Goal: Information Seeking & Learning: Learn about a topic

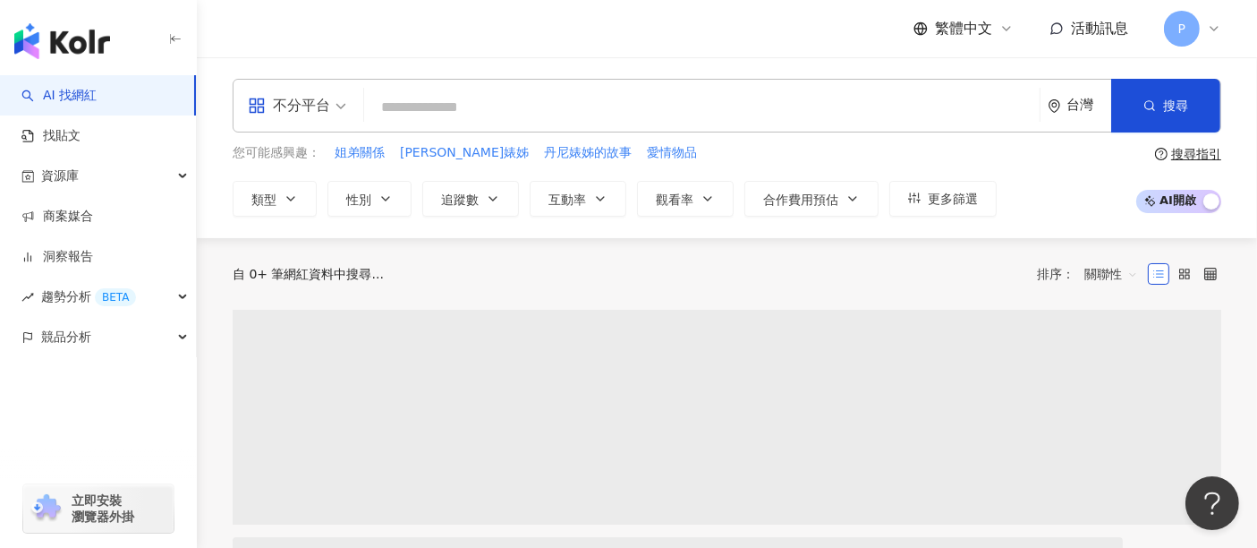
click at [514, 114] on input "search" at bounding box center [701, 107] width 661 height 34
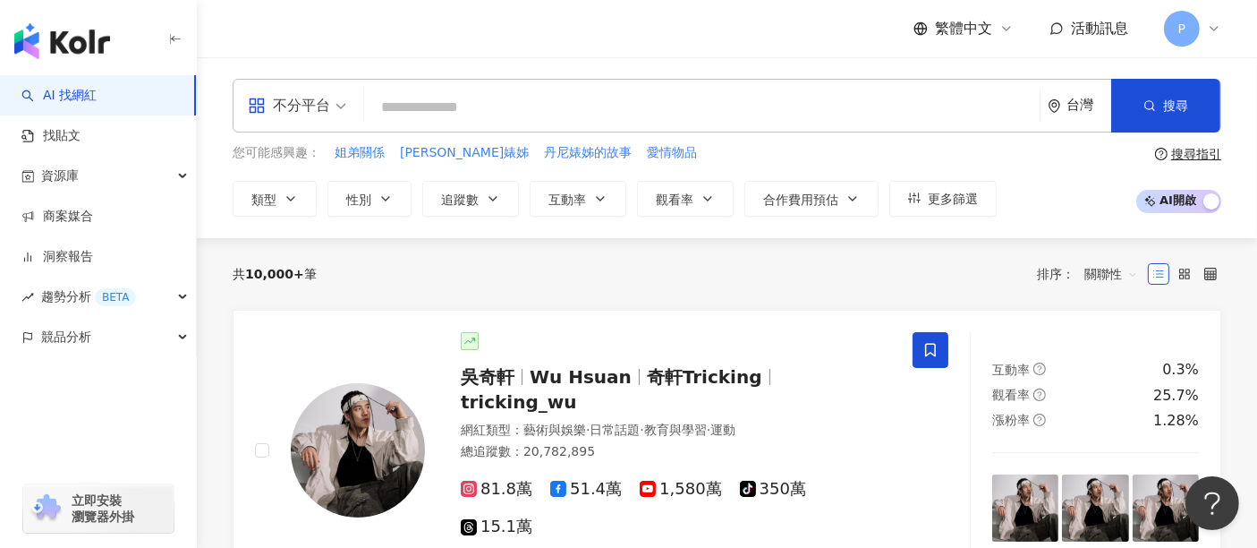
click at [225, 195] on div "不分平台 台灣 搜尋 您可能感興趣： 姐弟關係 丹尼婊姊 丹尼婊姊的故事 愛情物品 類型 性別 追蹤數 互動率 觀看率 合作費用預估 更多篩選 搜尋指引 AI…" at bounding box center [727, 148] width 1060 height 138
click at [260, 206] on span "類型" at bounding box center [263, 199] width 25 height 14
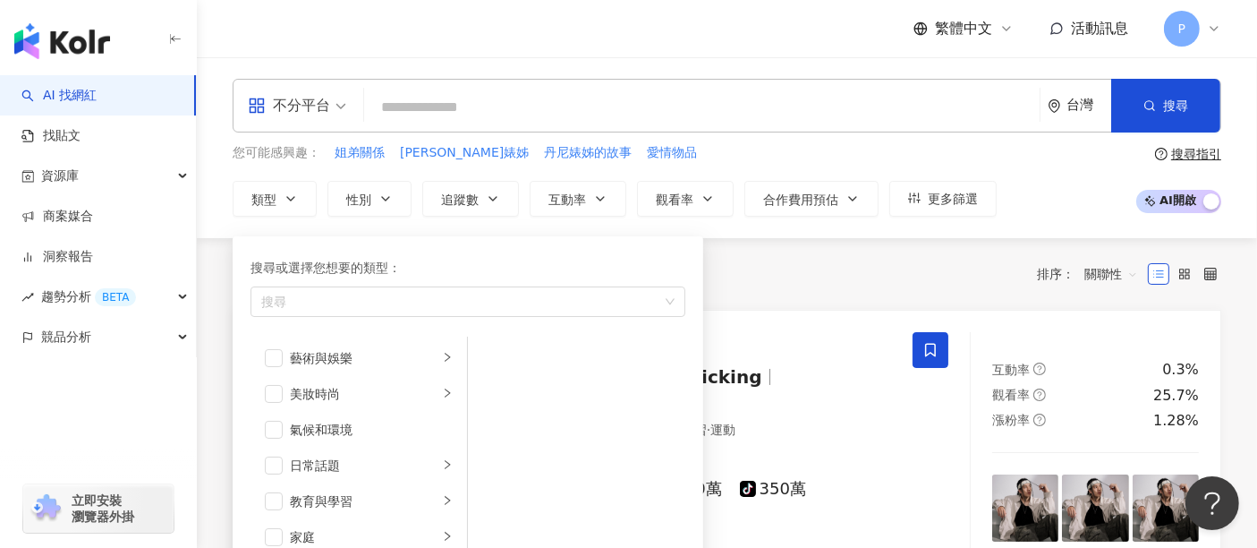
click at [286, 113] on div "不分平台" at bounding box center [289, 105] width 82 height 29
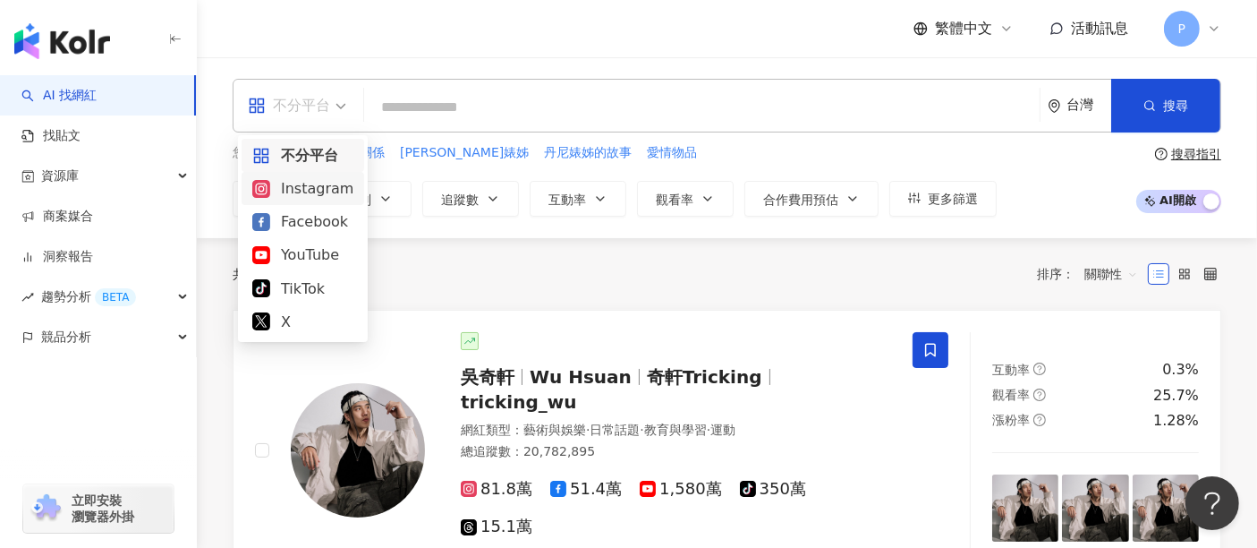
click at [304, 190] on div "Instagram" at bounding box center [302, 188] width 101 height 22
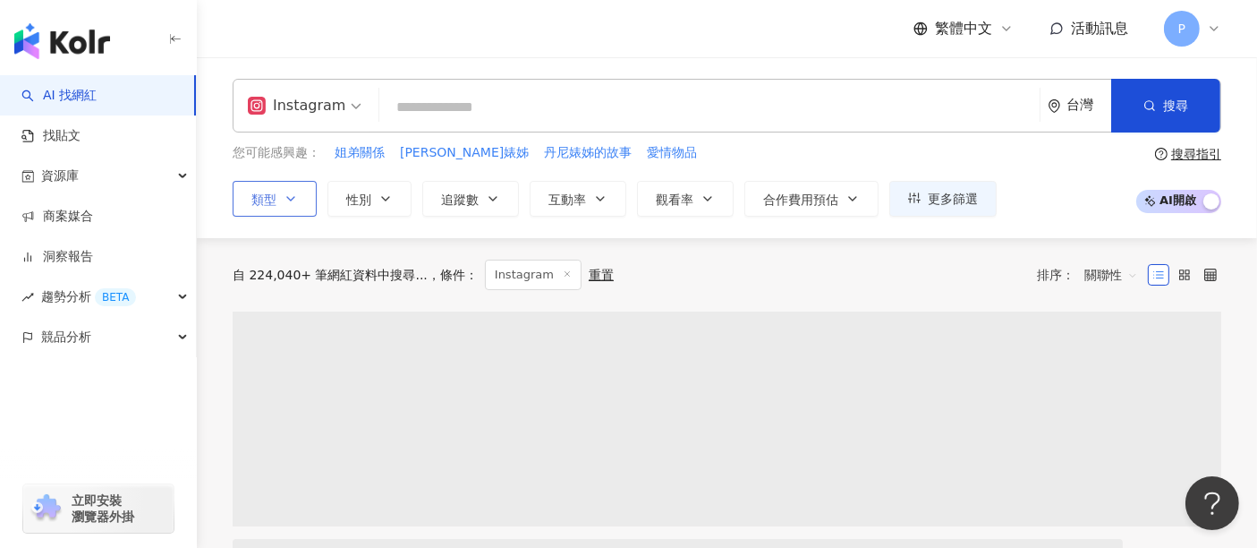
click at [291, 198] on icon "button" at bounding box center [290, 199] width 7 height 4
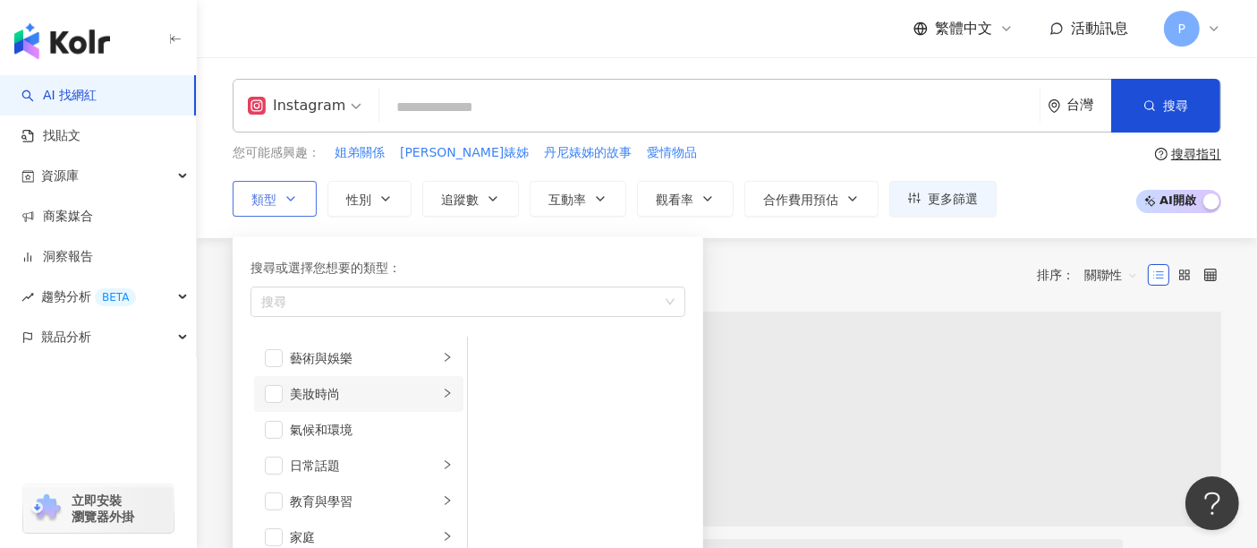
click at [302, 378] on li "美妝時尚" at bounding box center [358, 394] width 209 height 36
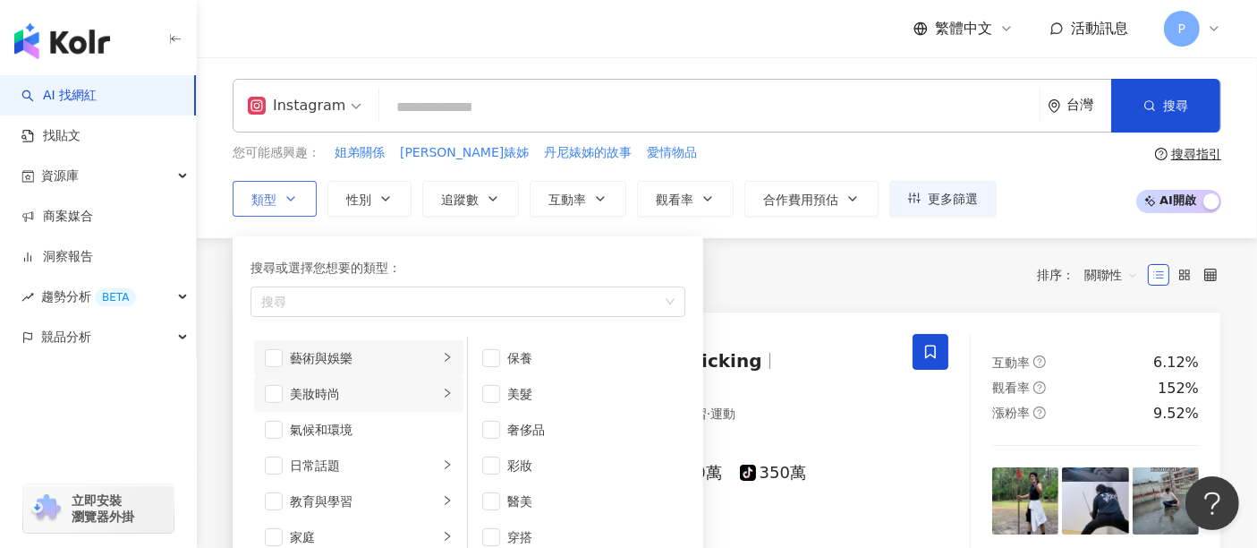
click at [313, 365] on div "藝術與娛樂" at bounding box center [364, 358] width 149 height 20
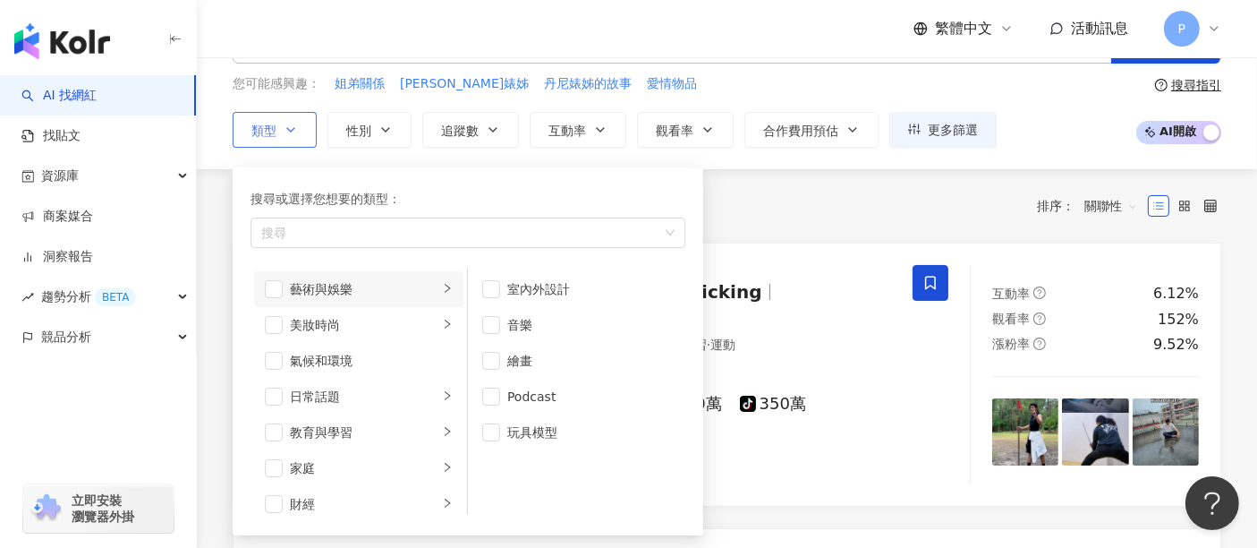
scroll to position [99, 0]
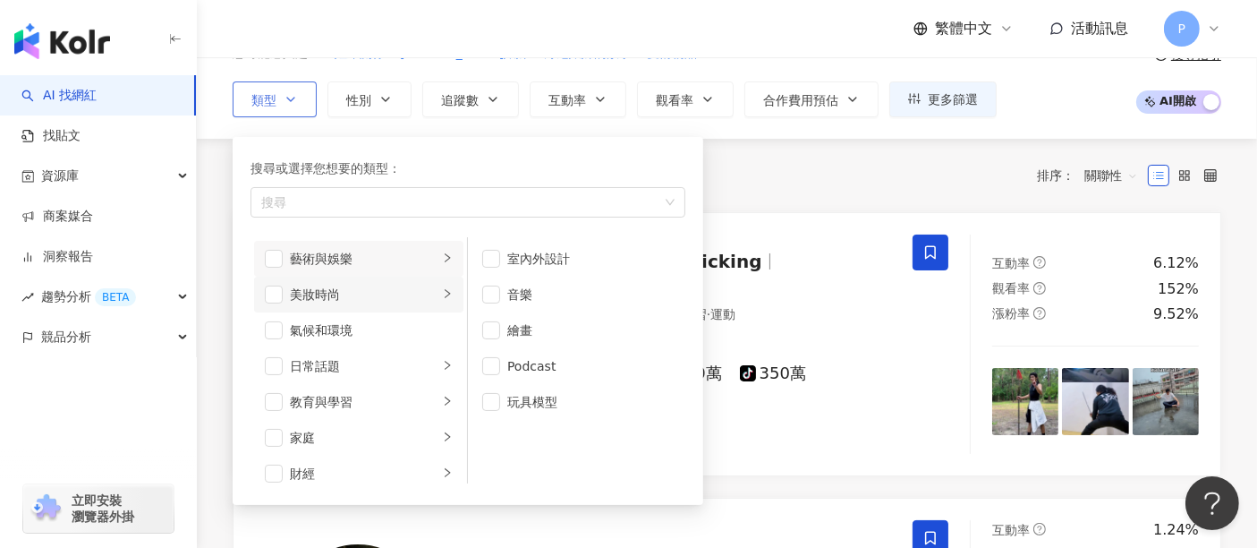
click at [387, 285] on div "美妝時尚" at bounding box center [364, 295] width 149 height 20
click at [490, 367] on span "button" at bounding box center [491, 366] width 18 height 18
click at [480, 436] on li "穿搭" at bounding box center [577, 438] width 210 height 36
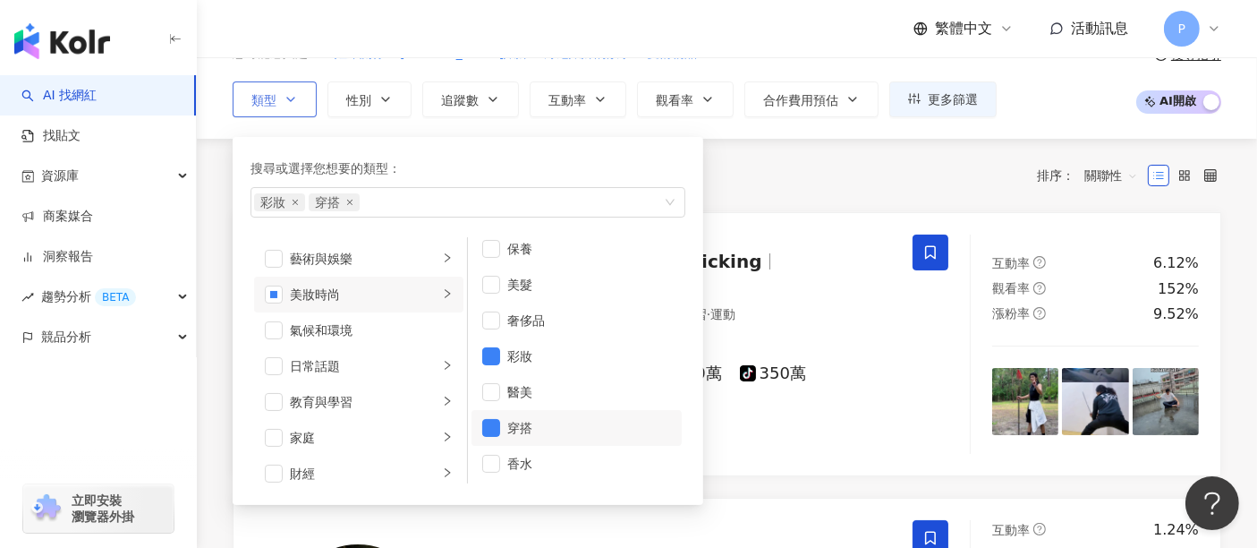
scroll to position [12, 0]
click at [371, 363] on div "日常話題" at bounding box center [364, 366] width 149 height 20
click at [270, 364] on span "button" at bounding box center [274, 366] width 18 height 18
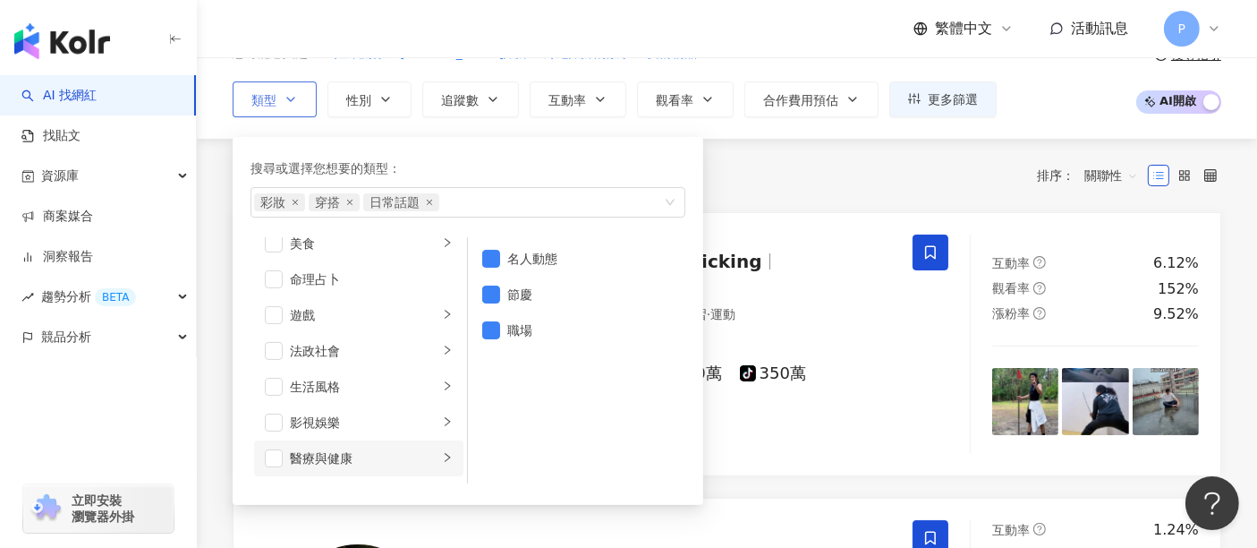
scroll to position [298, 0]
click at [376, 348] on div "生活風格" at bounding box center [364, 354] width 149 height 20
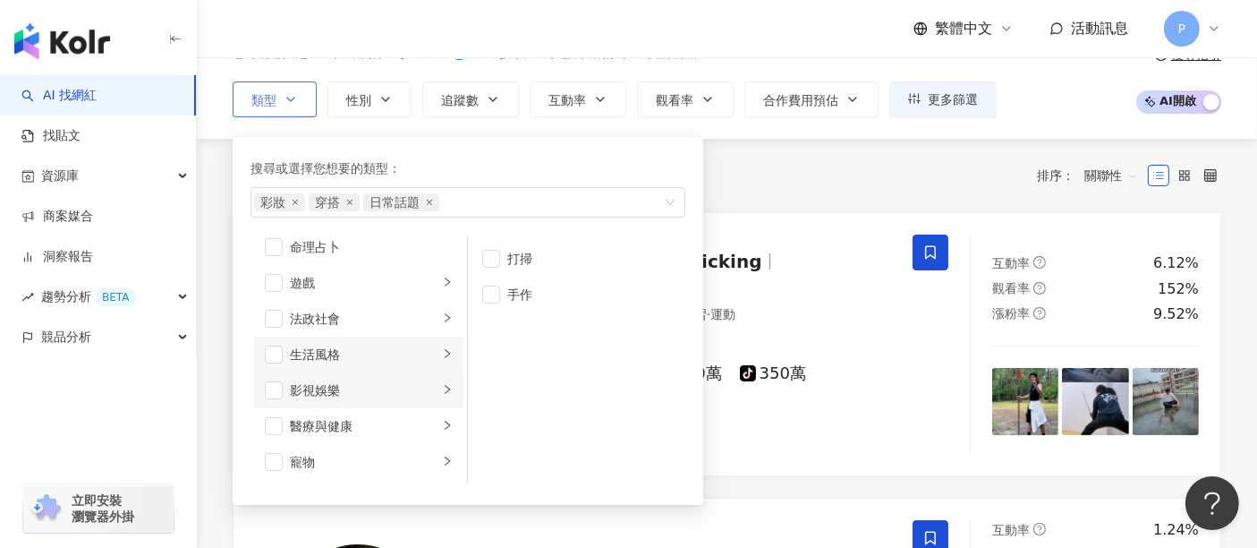
click at [360, 388] on div "影視娛樂" at bounding box center [364, 390] width 149 height 20
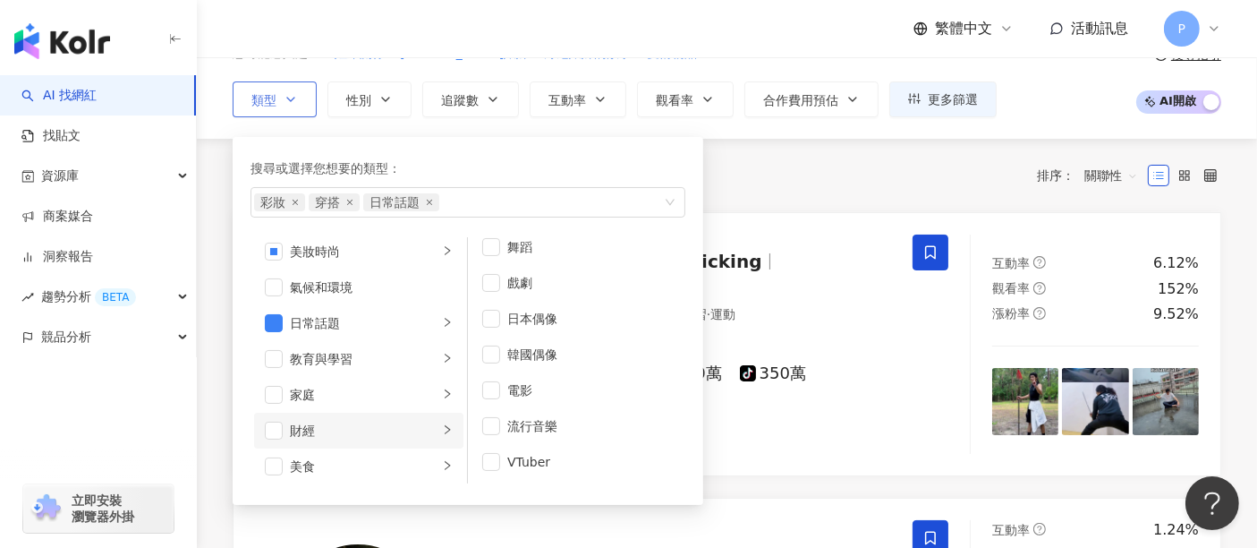
scroll to position [0, 0]
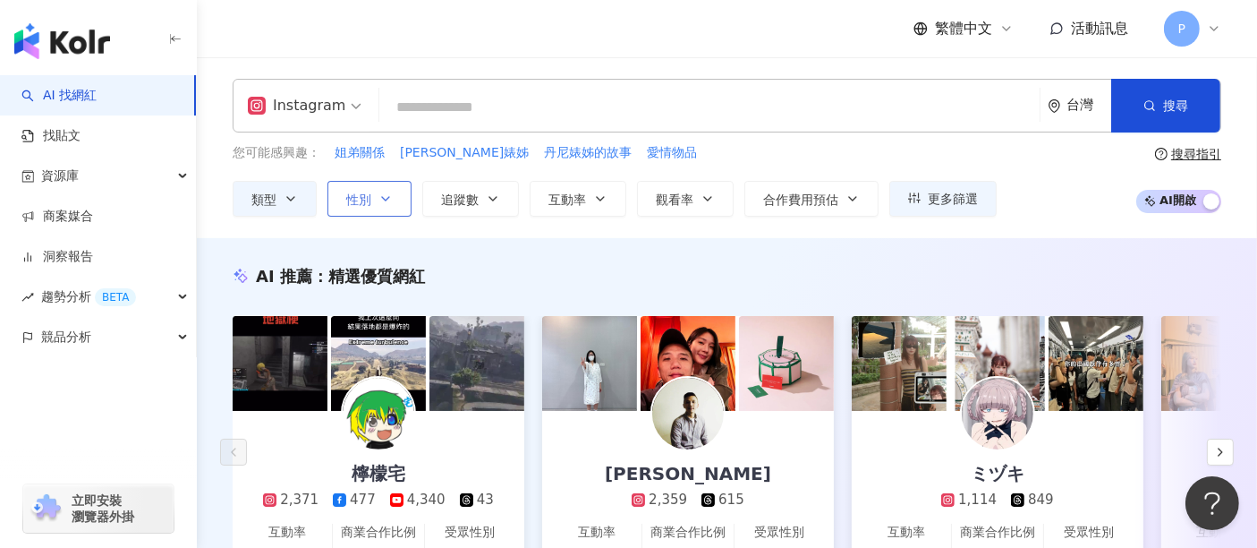
click at [391, 204] on icon "button" at bounding box center [385, 198] width 14 height 14
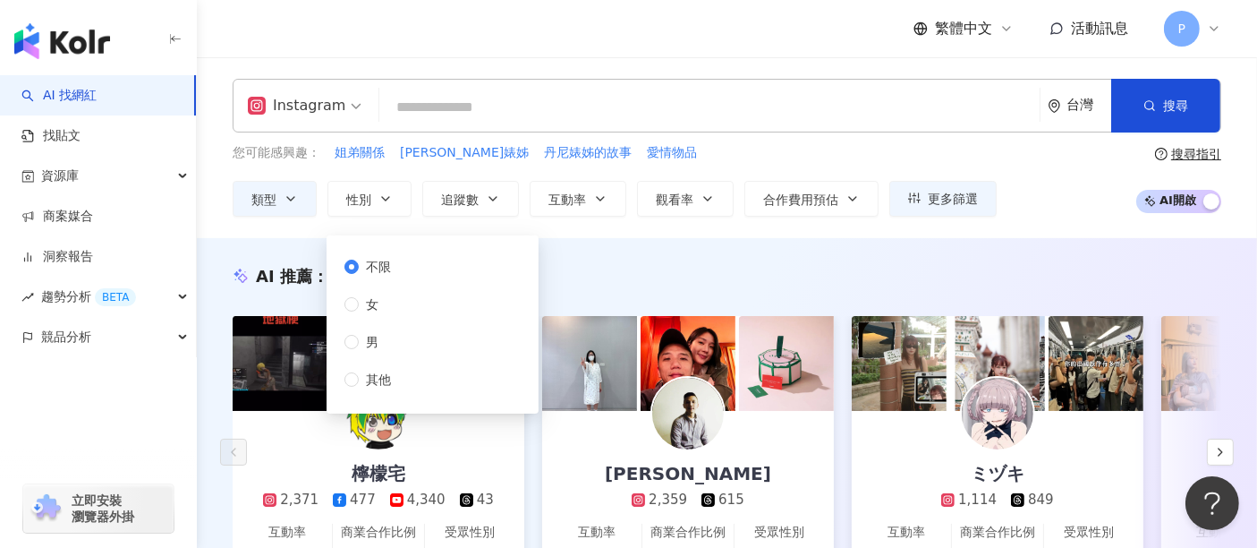
click at [402, 299] on div "不限 女 男 其他" at bounding box center [374, 323] width 61 height 132
click at [373, 304] on span "女" at bounding box center [372, 304] width 27 height 20
click at [455, 203] on span "追蹤數" at bounding box center [460, 199] width 38 height 14
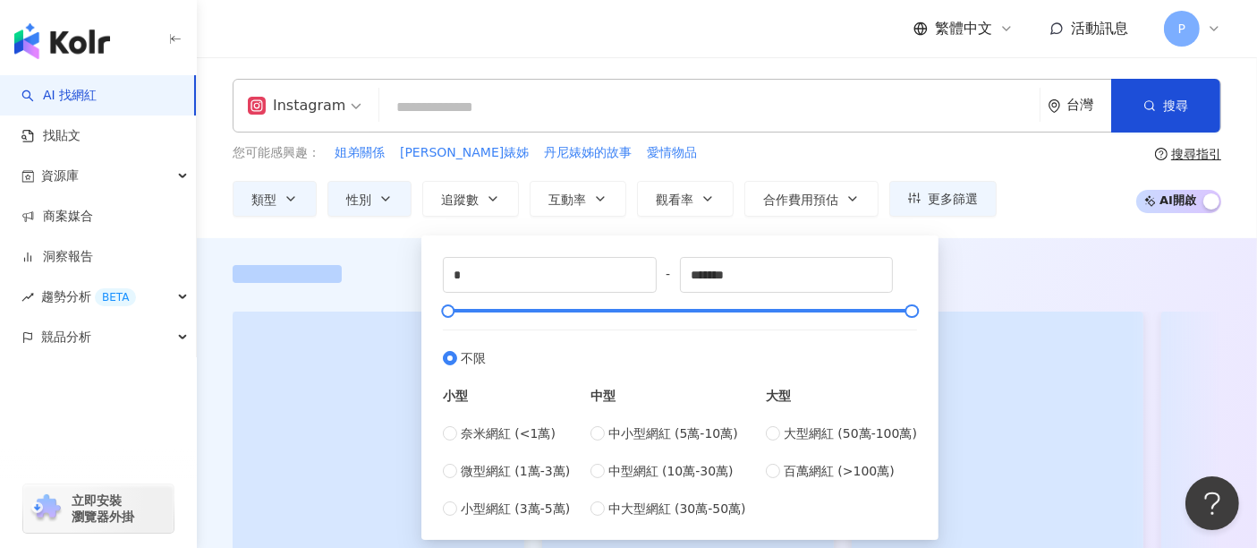
type input "******"
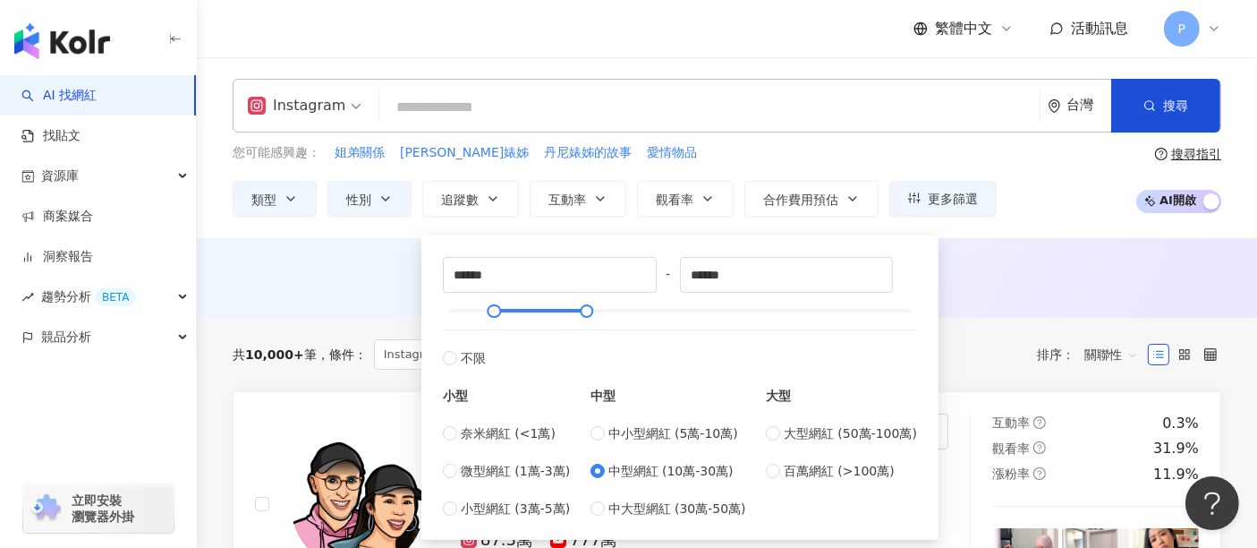
click at [446, 218] on div "Instagram 台灣 搜尋 您可能感興趣： 姐弟關係 丹尼婊姊 丹尼婊姊的故事 愛情物品 類型 性別 追蹤數 互動率 觀看率 合作費用預估 更多篩選 不限…" at bounding box center [727, 147] width 1060 height 181
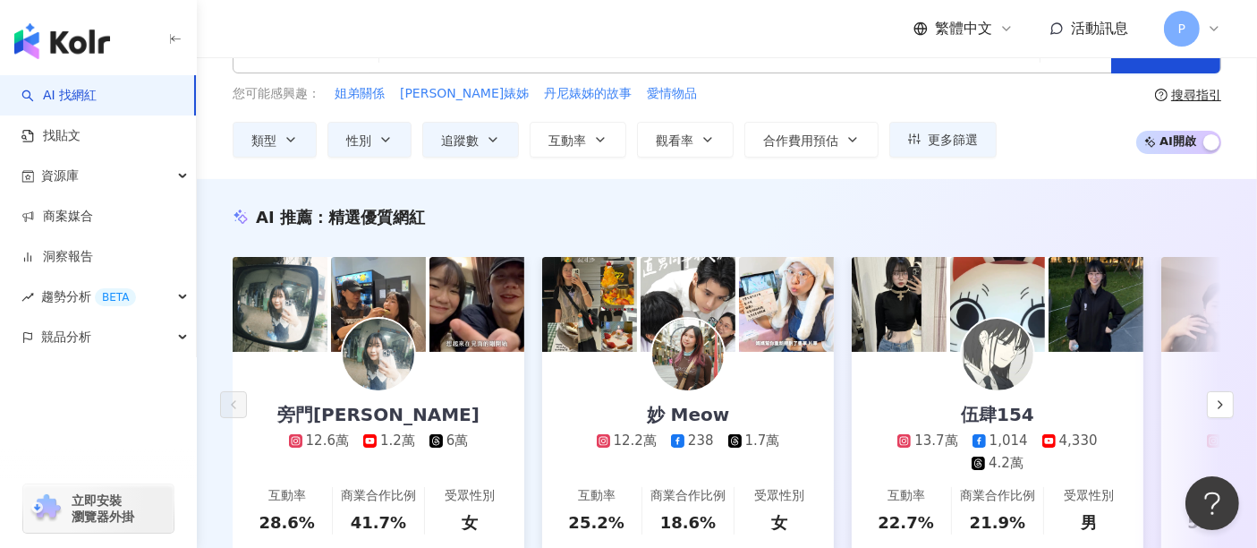
scroll to position [99, 0]
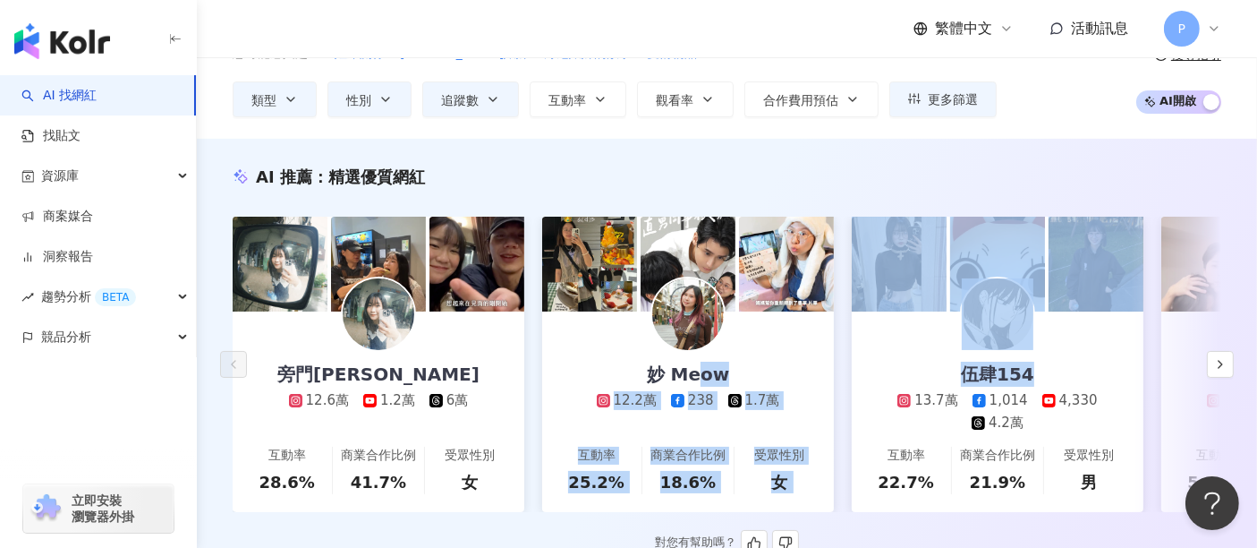
drag, startPoint x: 851, startPoint y: 367, endPoint x: 714, endPoint y: 369, distance: 136.9
click at [702, 369] on div "旁門佐娜 12.6萬 1.2萬 6萬 互動率 28.6% 商業合作比例 41.7% 受眾性別 女 妙 Meow 12.2萬 238 1.7萬 互動率 25.2…" at bounding box center [727, 364] width 989 height 295
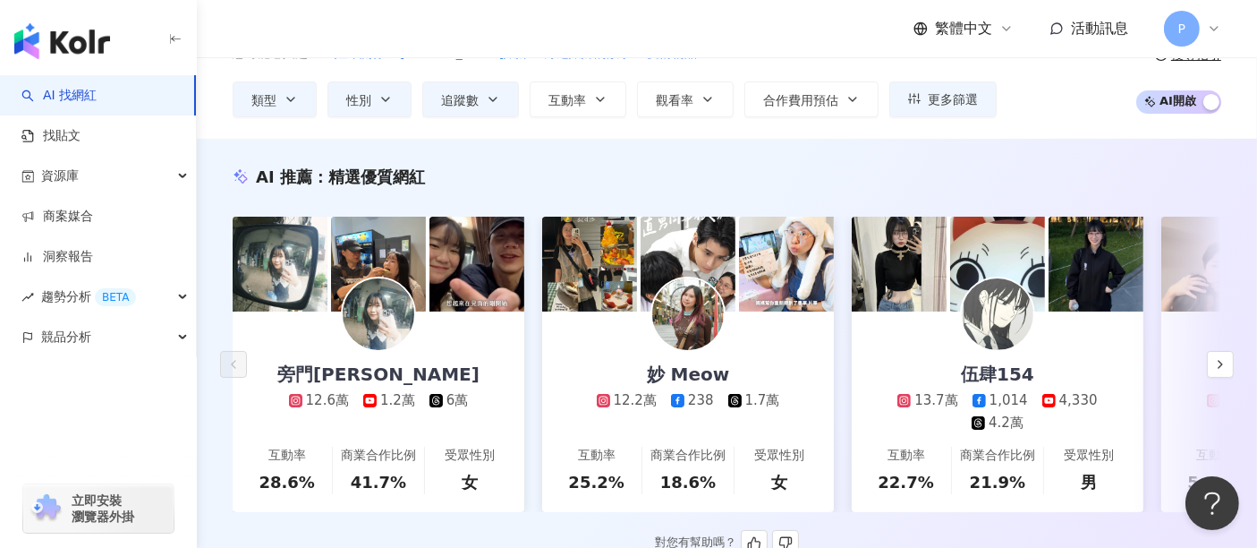
click at [1151, 367] on div "旁門佐娜 12.6萬 1.2萬 6萬 互動率 28.6% 商業合作比例 41.7% 受眾性別 女 妙 Meow 12.2萬 238 1.7萬 互動率 25.2…" at bounding box center [727, 364] width 989 height 295
click at [1223, 370] on icon "button" at bounding box center [1220, 364] width 14 height 14
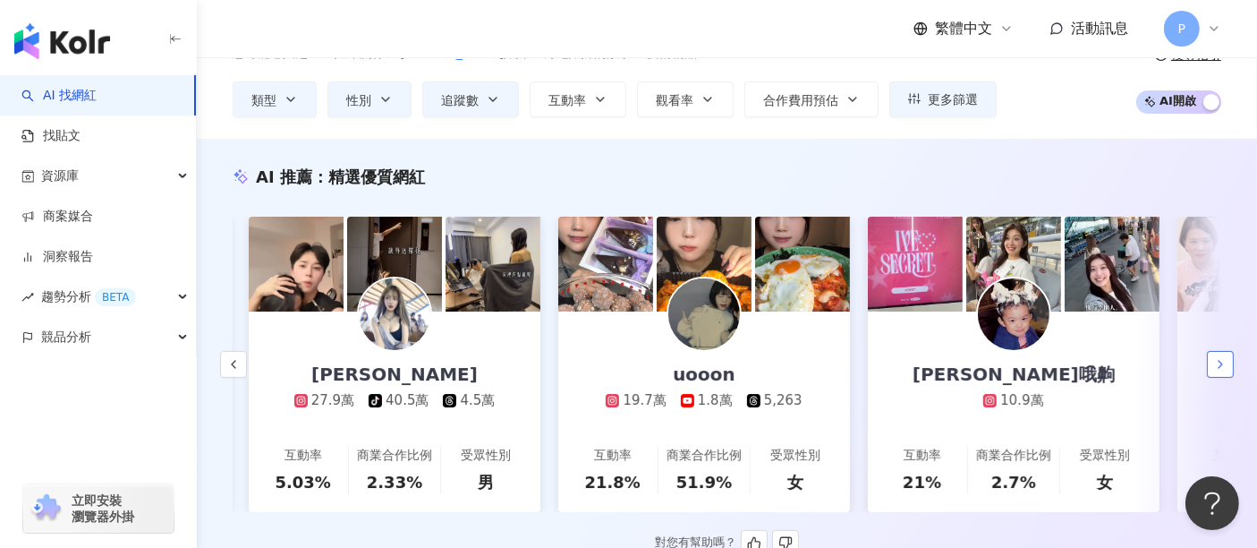
scroll to position [0, 928]
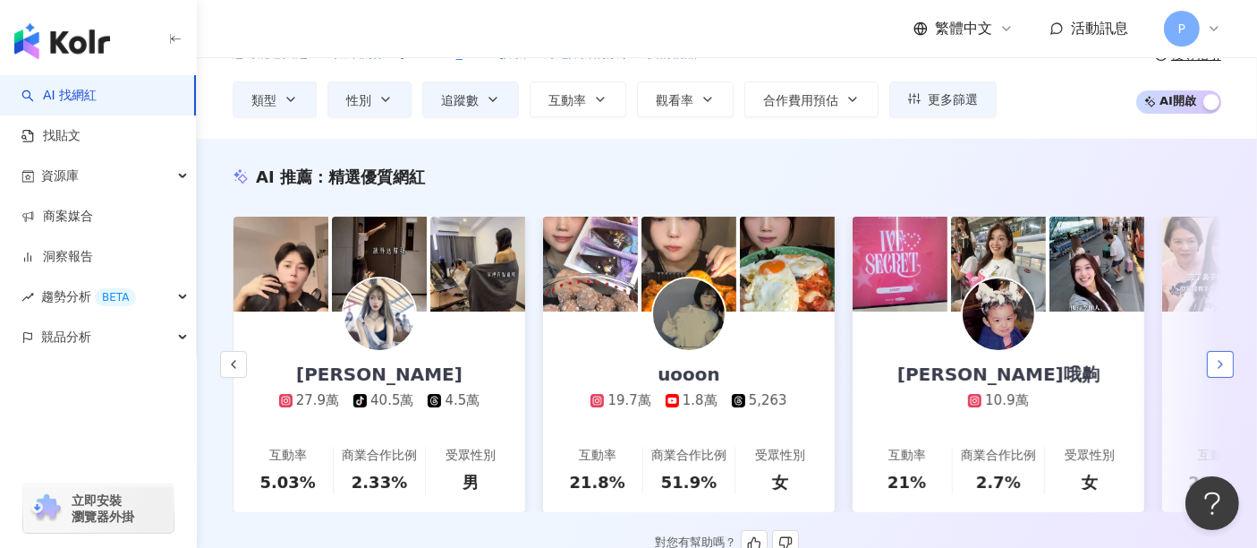
click at [1229, 377] on button "button" at bounding box center [1220, 364] width 27 height 27
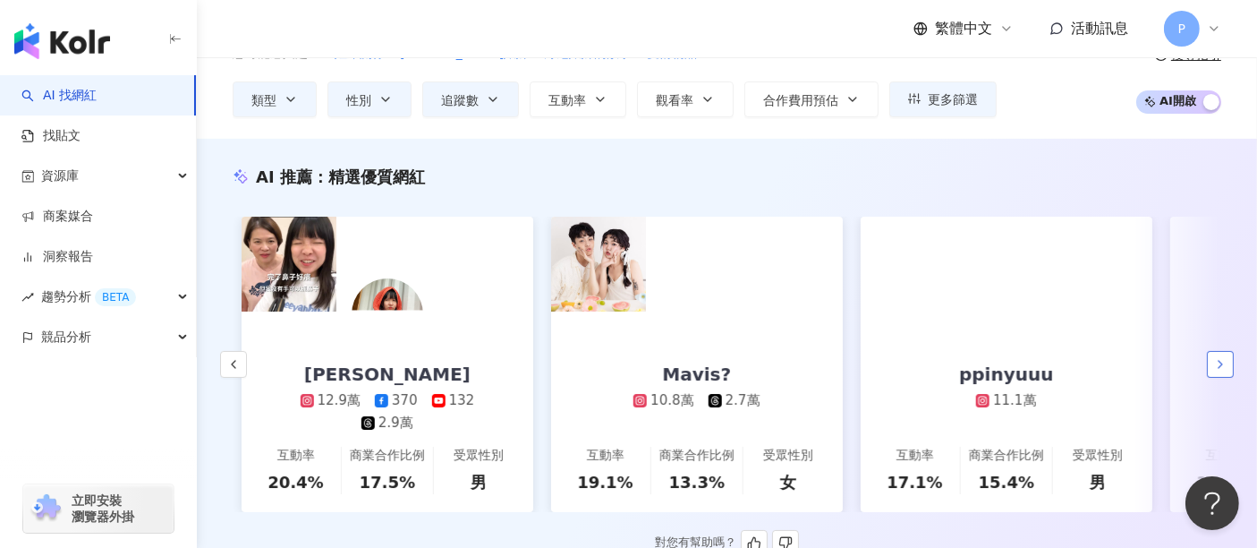
scroll to position [0, 1857]
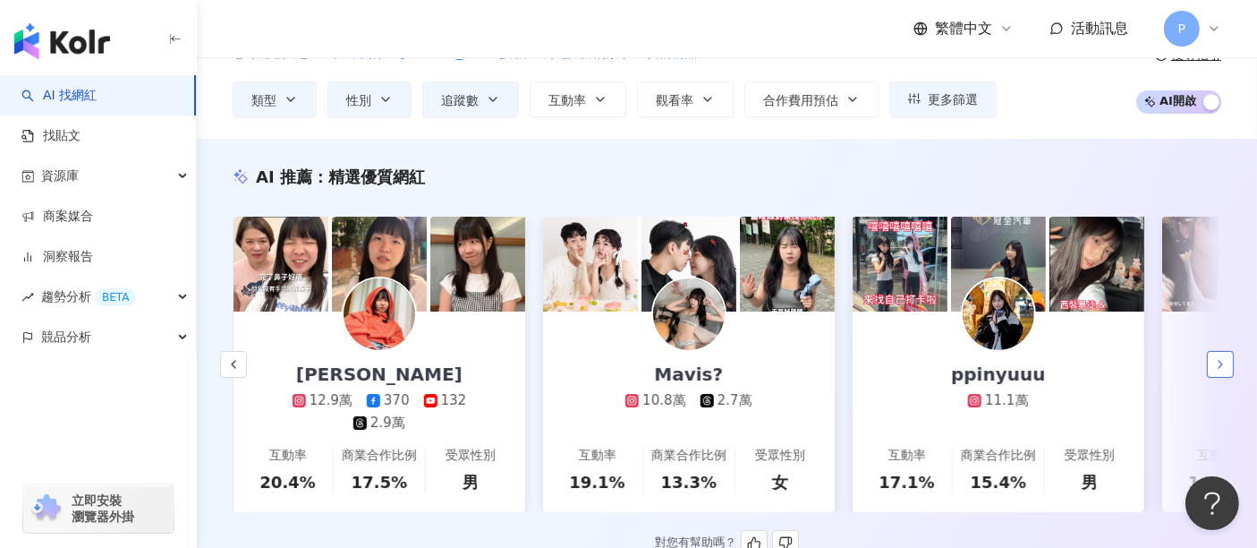
click at [1228, 377] on button "button" at bounding box center [1220, 364] width 27 height 27
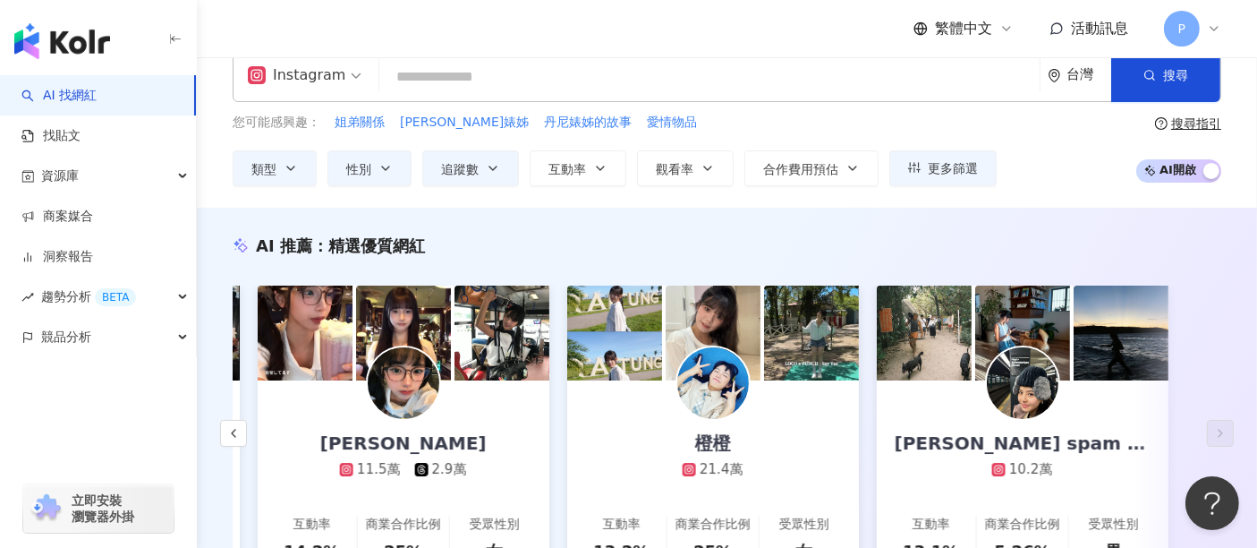
scroll to position [0, 0]
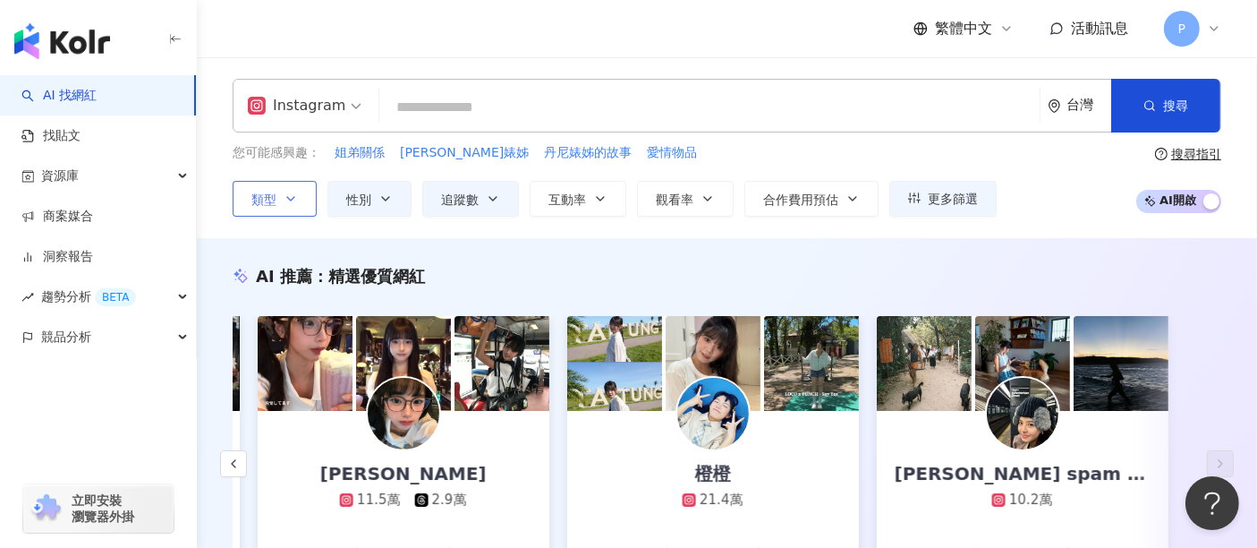
click at [277, 192] on button "類型" at bounding box center [275, 199] width 84 height 36
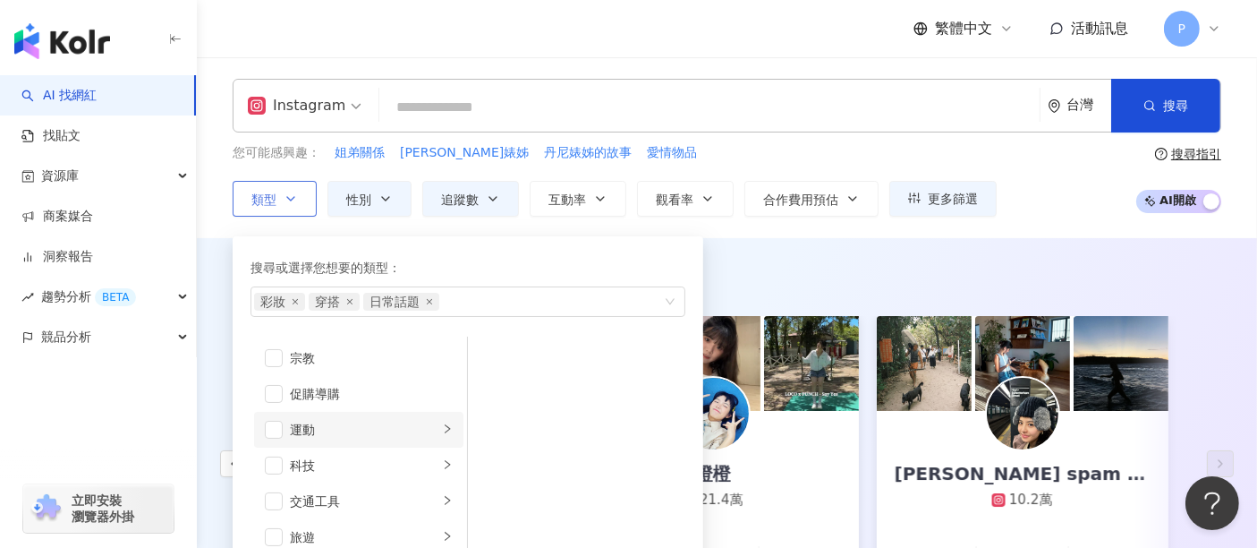
scroll to position [619, 0]
click at [276, 418] on span "button" at bounding box center [274, 419] width 18 height 18
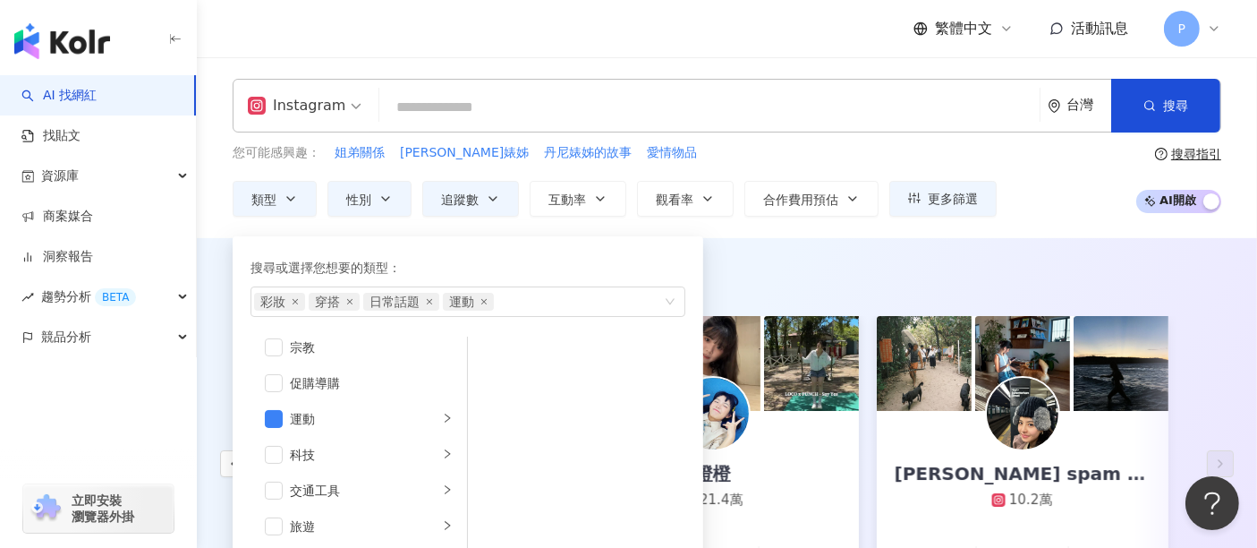
click at [798, 262] on div "AI 推薦 ： 精選優質網紅 旁門佐娜 12.6萬 1.2萬 6萬 互動率 28.6% 商業合作比例 41.7% 受眾性別 女 妙 Meow 12.2萬 23…" at bounding box center [727, 457] width 1060 height 438
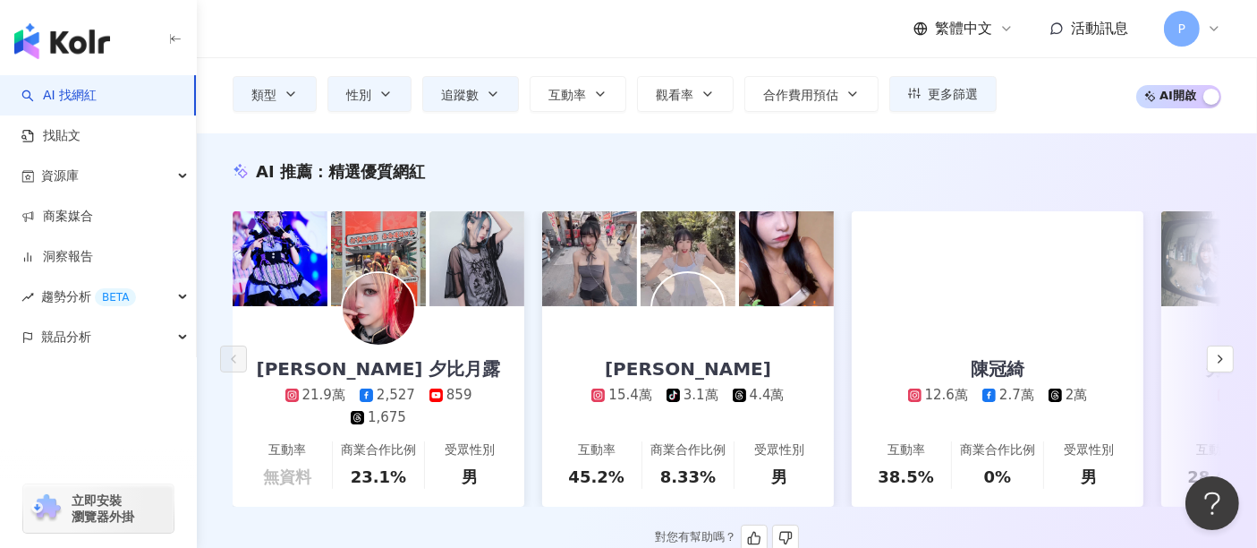
scroll to position [99, 0]
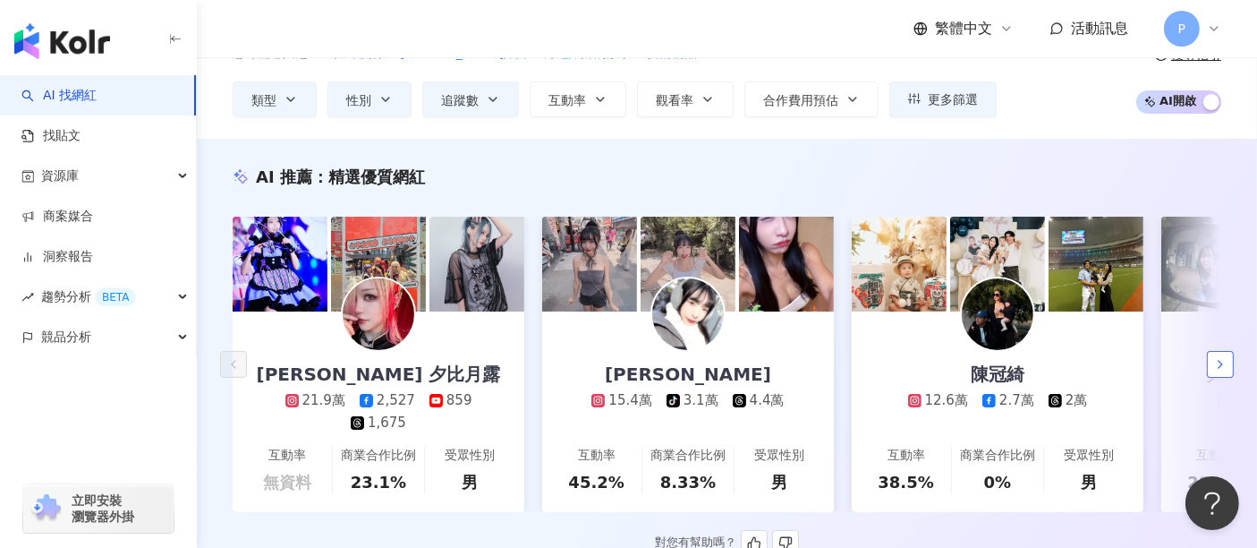
click at [1208, 367] on button "button" at bounding box center [1220, 364] width 27 height 27
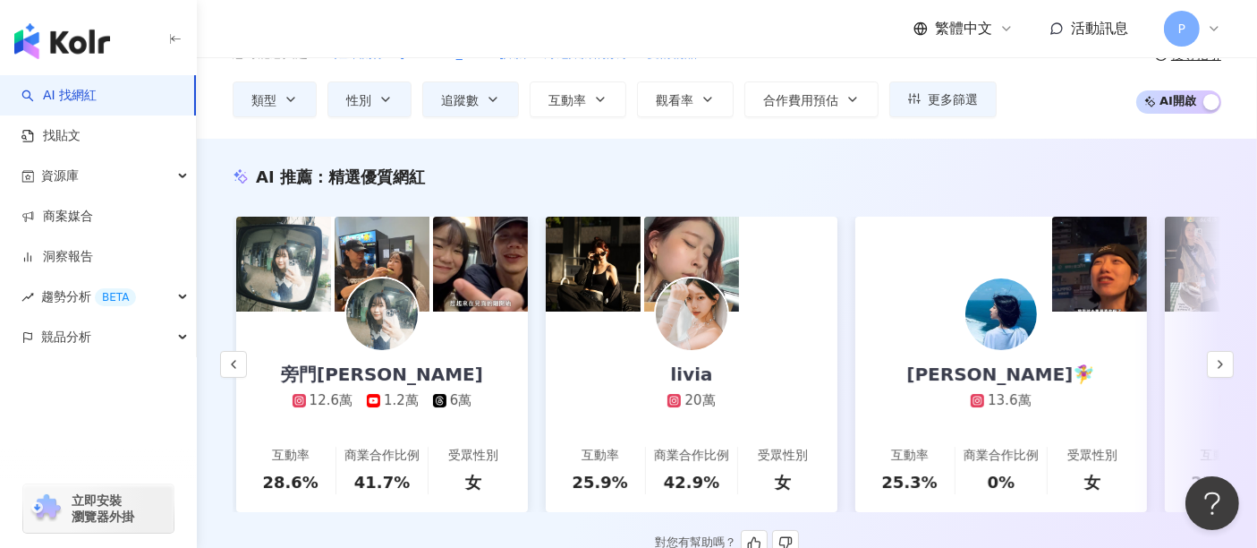
scroll to position [0, 928]
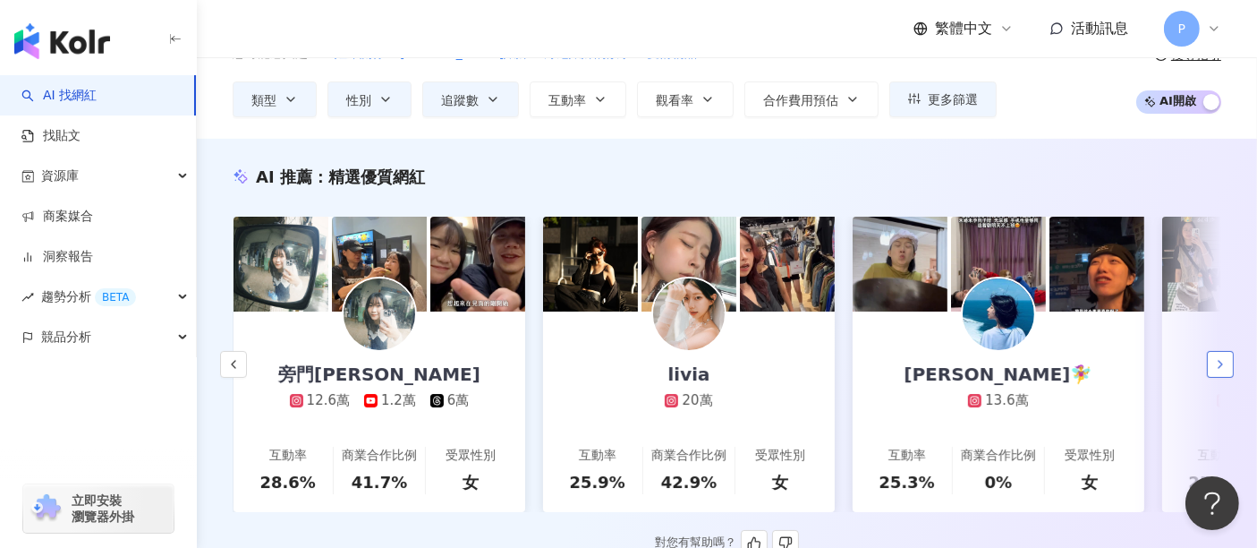
click at [1228, 372] on button "button" at bounding box center [1220, 364] width 27 height 27
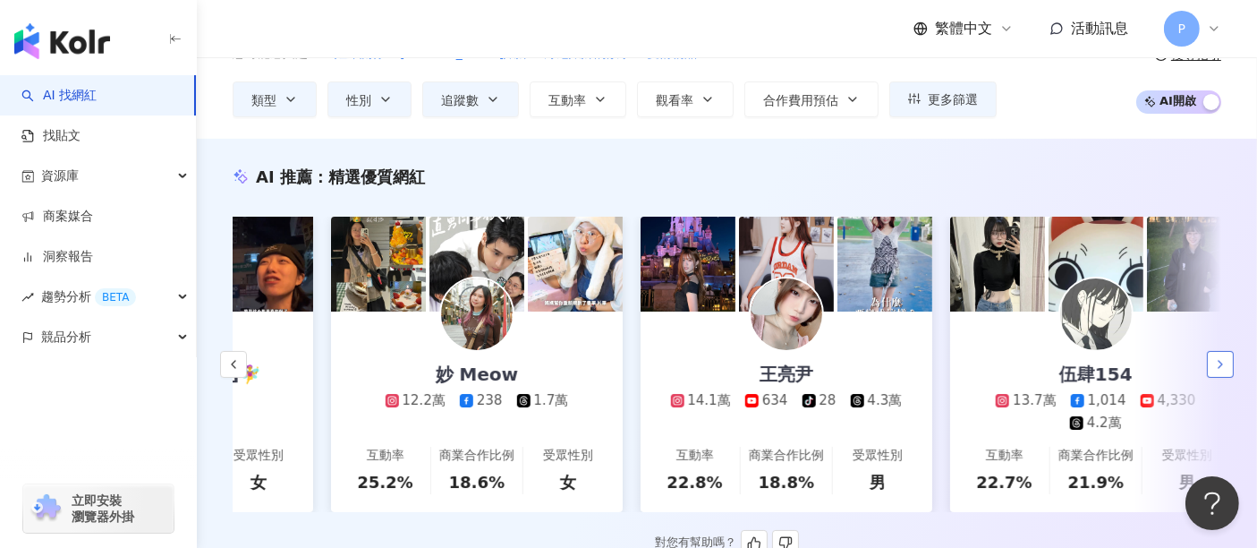
scroll to position [0, 1857]
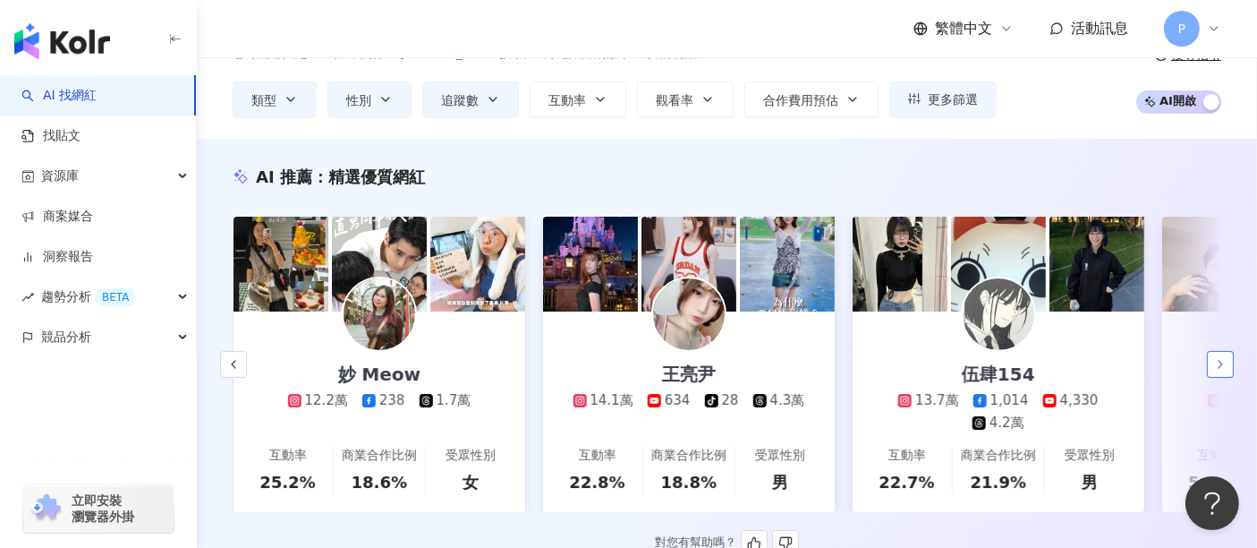
click at [1228, 372] on button "button" at bounding box center [1220, 364] width 27 height 27
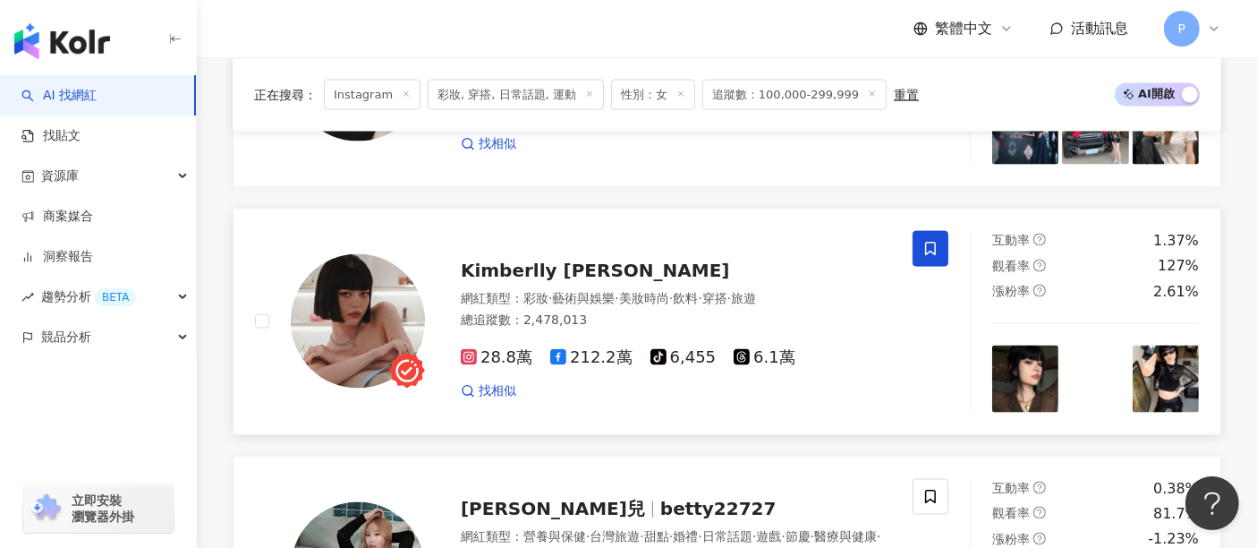
scroll to position [2485, 0]
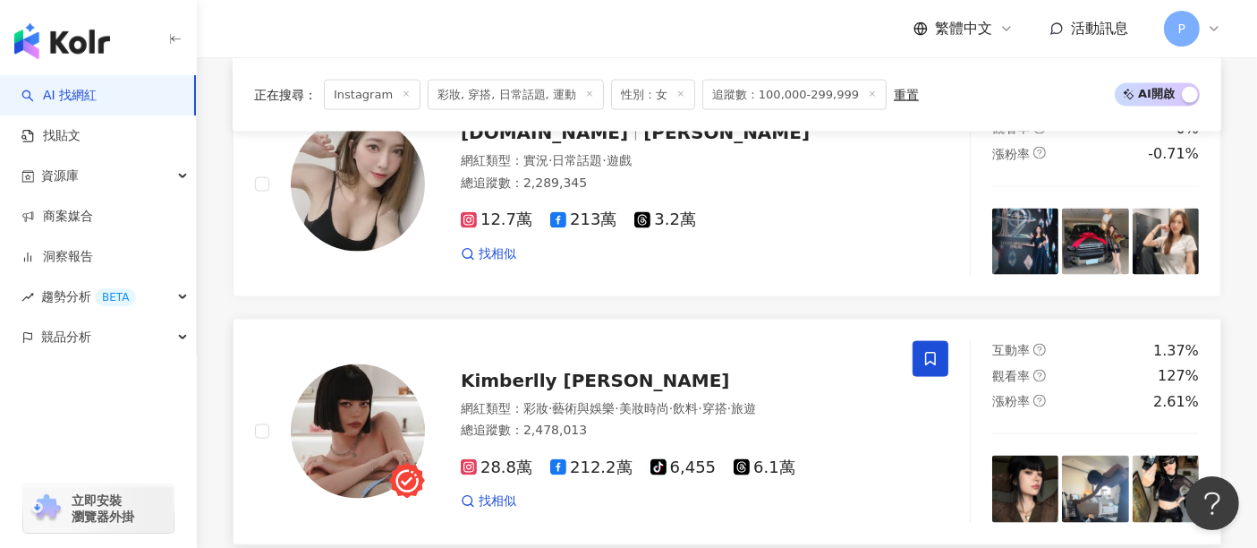
click at [558, 370] on span "Kimberlly [PERSON_NAME]" at bounding box center [595, 380] width 269 height 21
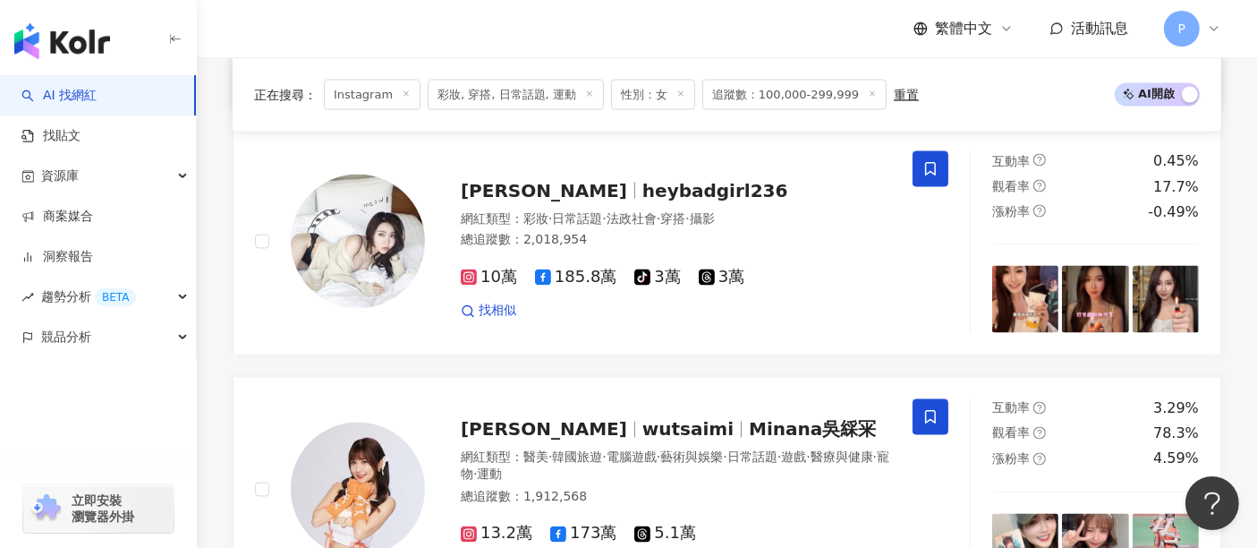
scroll to position [3379, 0]
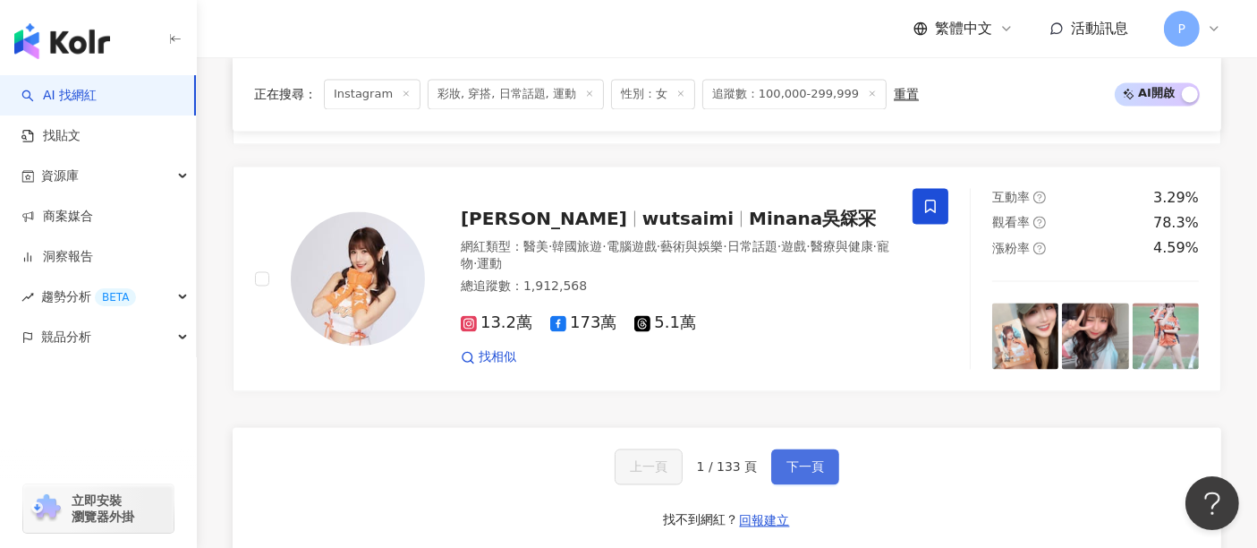
click at [818, 460] on span "下一頁" at bounding box center [805, 467] width 38 height 14
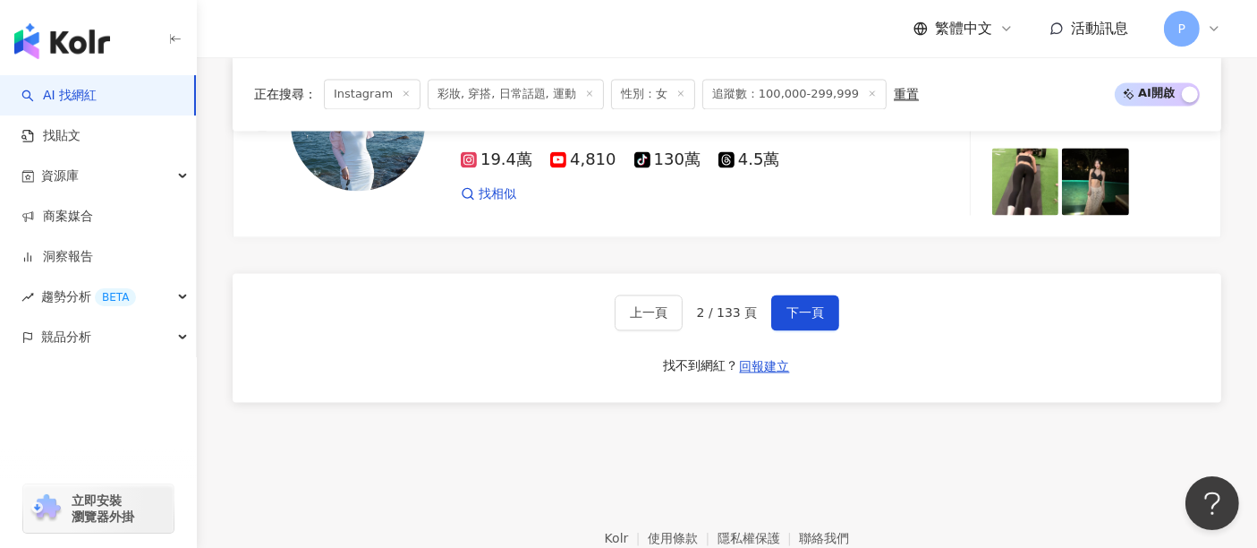
scroll to position [3579, 0]
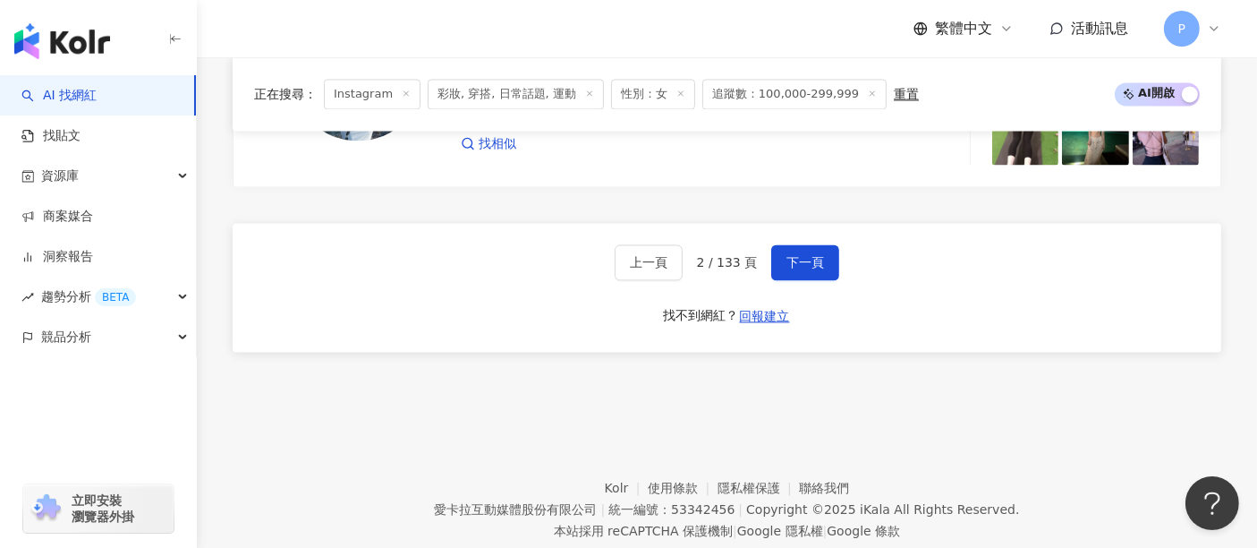
click at [807, 223] on div "上一頁 2 / 133 頁 下一頁 找不到網紅？ 回報建立" at bounding box center [727, 287] width 989 height 129
click at [801, 255] on span "下一頁" at bounding box center [805, 262] width 38 height 14
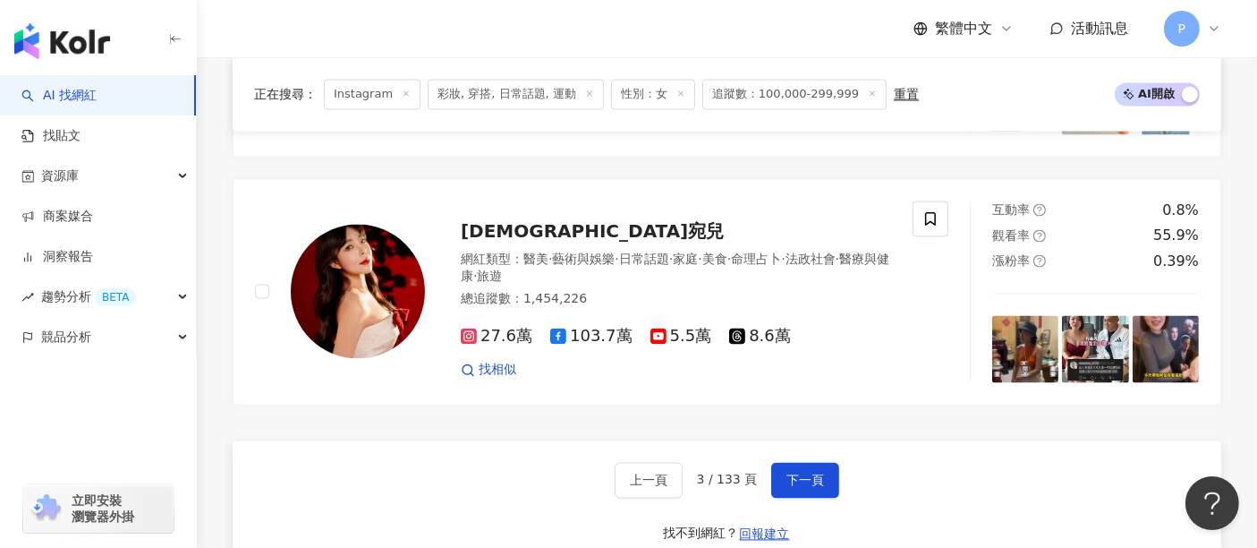
scroll to position [3379, 0]
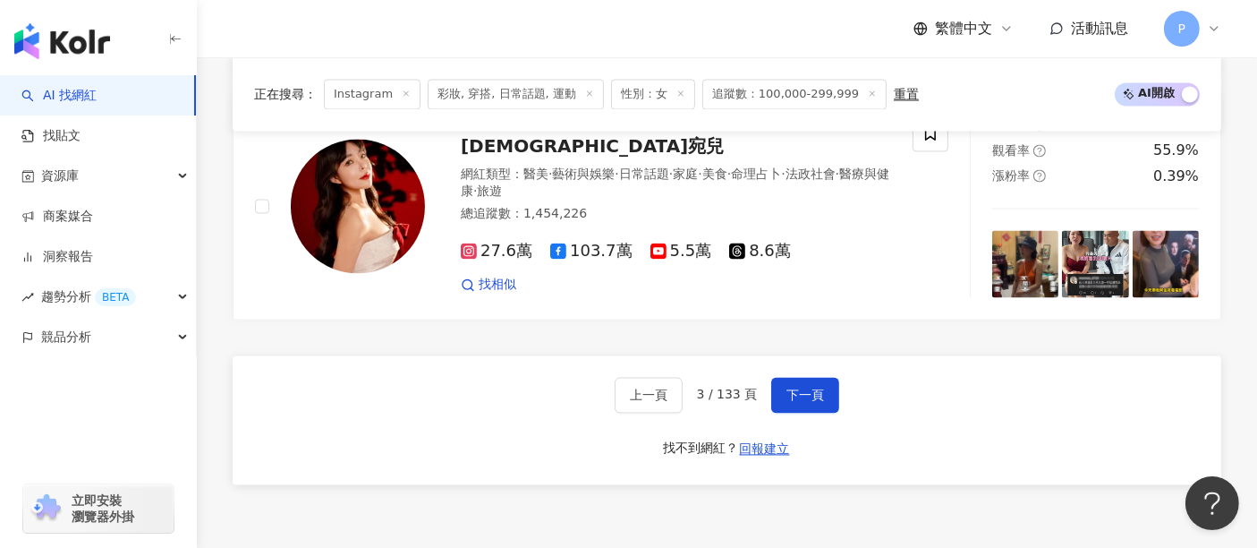
click at [771, 407] on button "下一頁" at bounding box center [805, 396] width 68 height 36
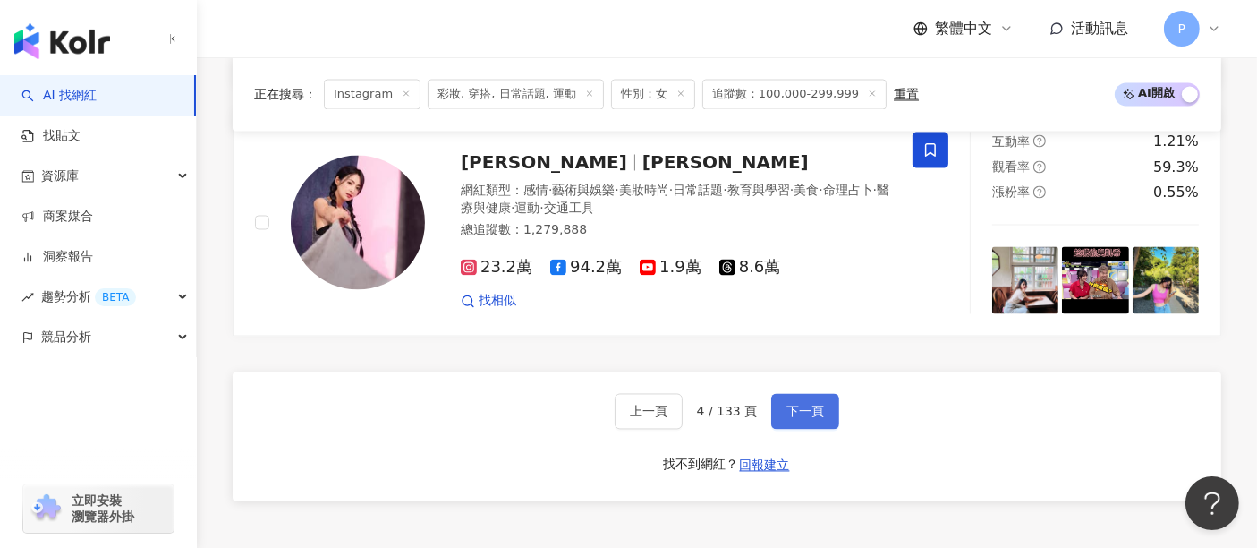
click at [835, 394] on button "下一頁" at bounding box center [805, 412] width 68 height 36
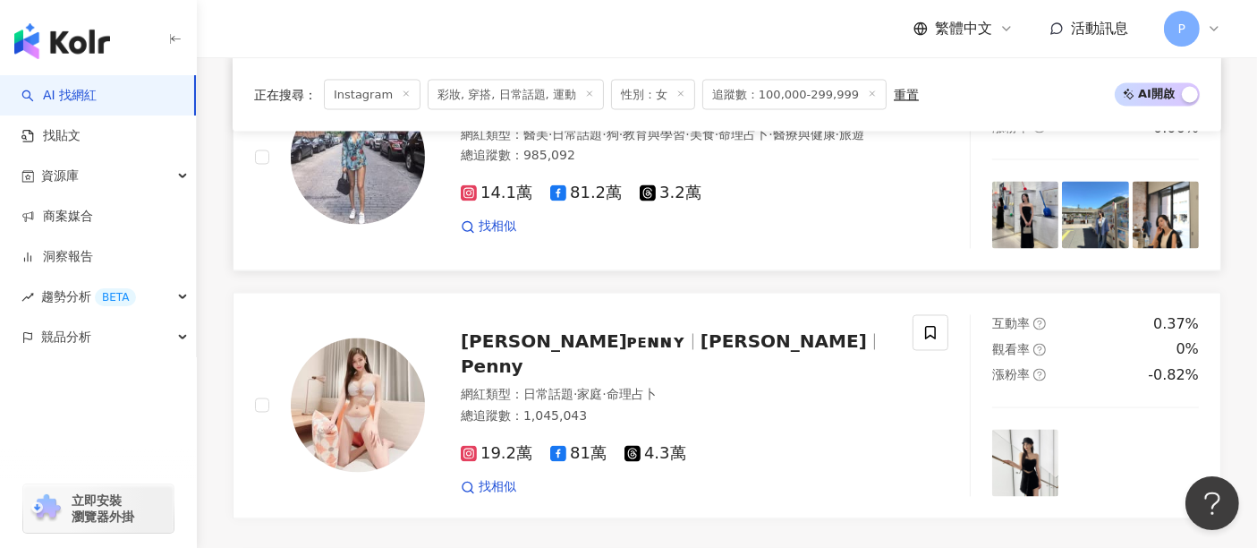
scroll to position [3280, 0]
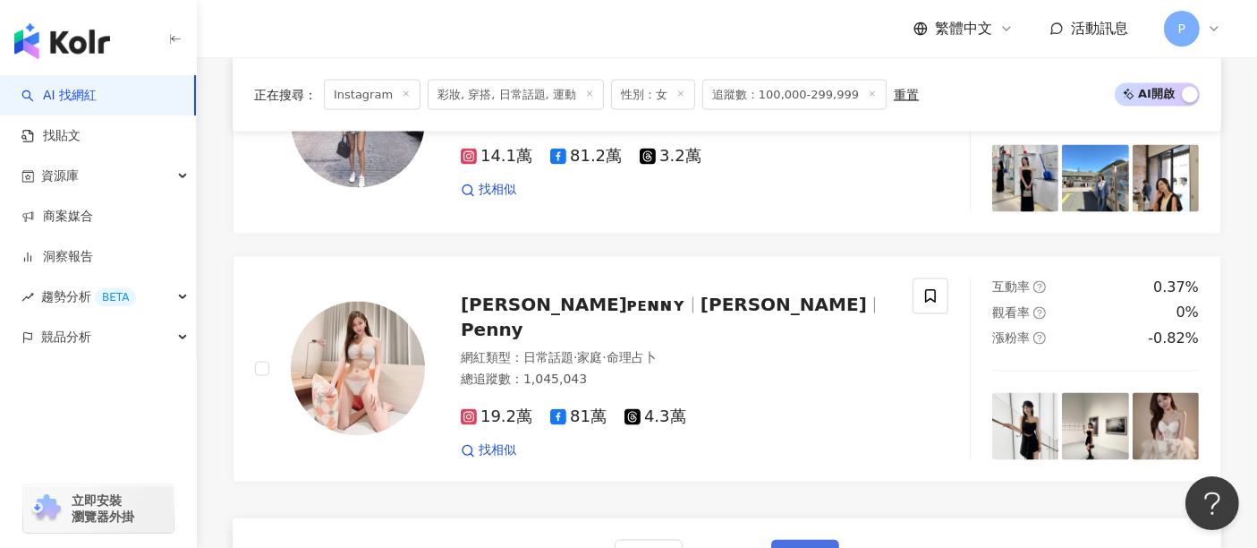
click at [813, 540] on button "下一頁" at bounding box center [805, 558] width 68 height 36
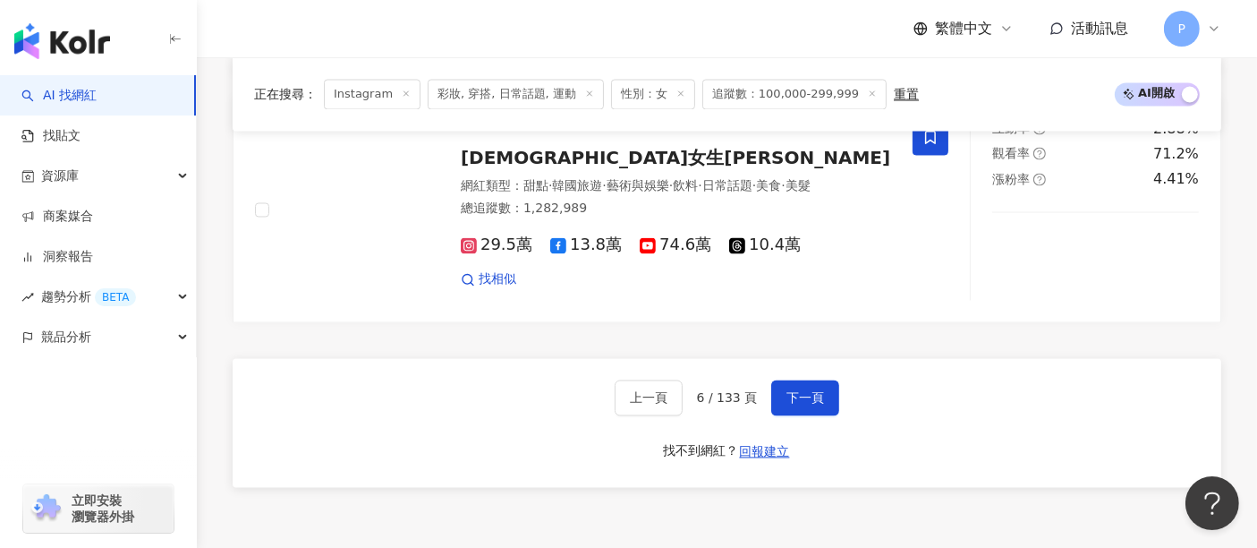
scroll to position [3392, 0]
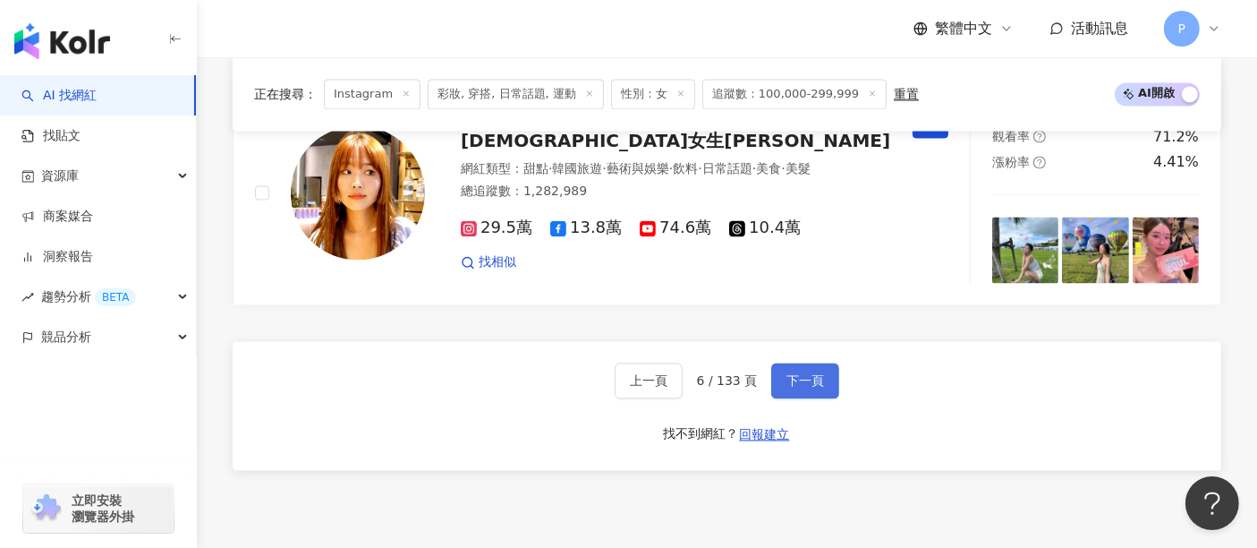
click at [812, 372] on button "下一頁" at bounding box center [805, 381] width 68 height 36
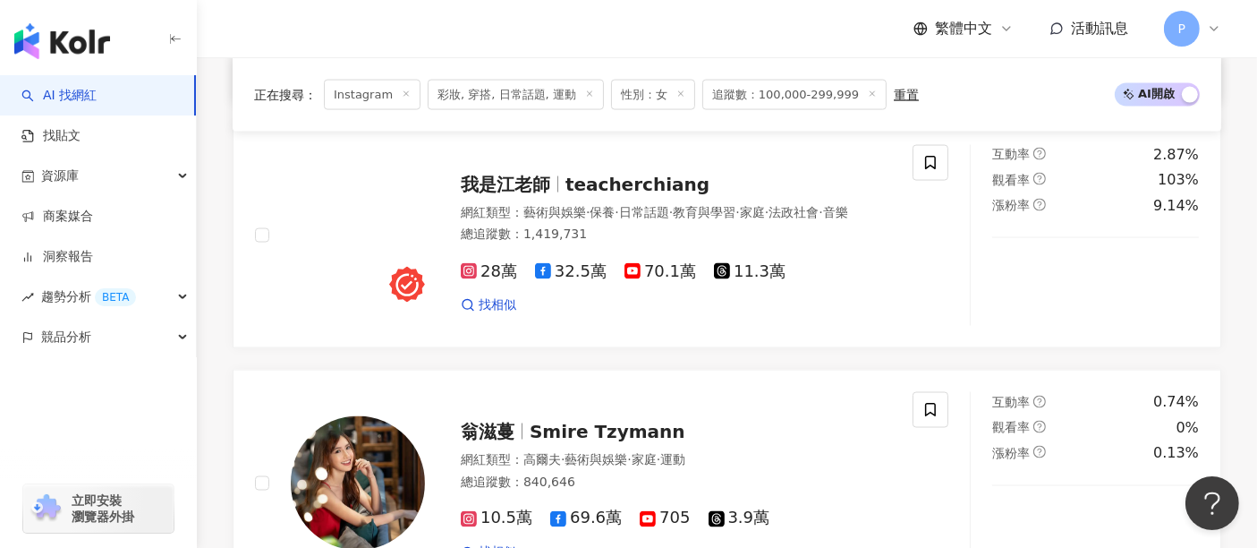
scroll to position [2912, 0]
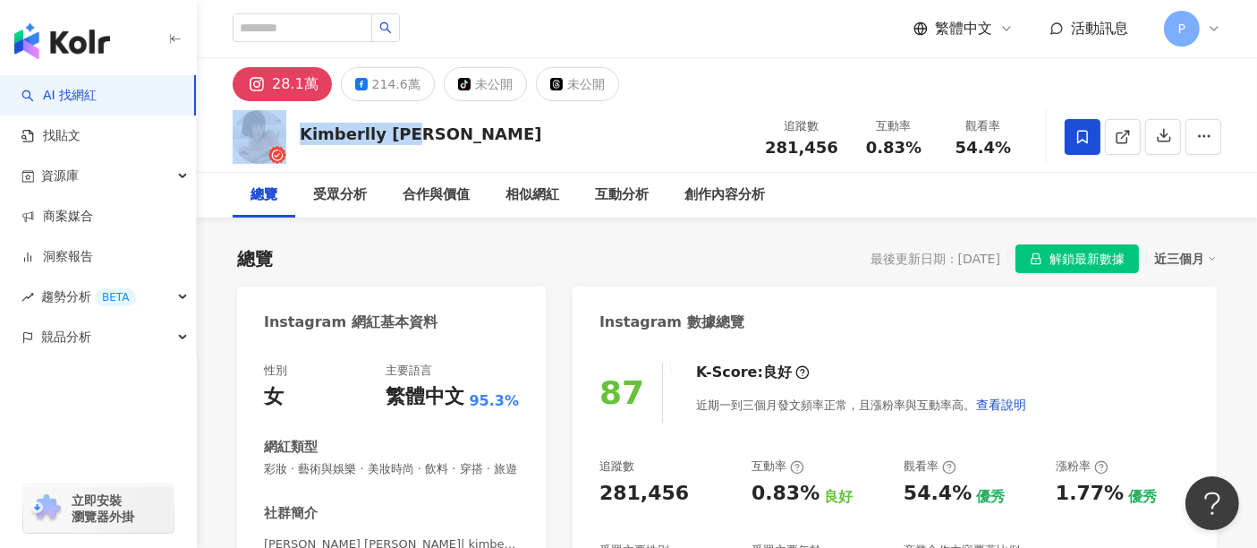
drag, startPoint x: 394, startPoint y: 123, endPoint x: 259, endPoint y: 123, distance: 134.2
click at [259, 123] on div "[PERSON_NAME] [PERSON_NAME] 追蹤數 281,456 互動率 0.83% 觀看率 54.4%" at bounding box center [727, 136] width 1060 height 71
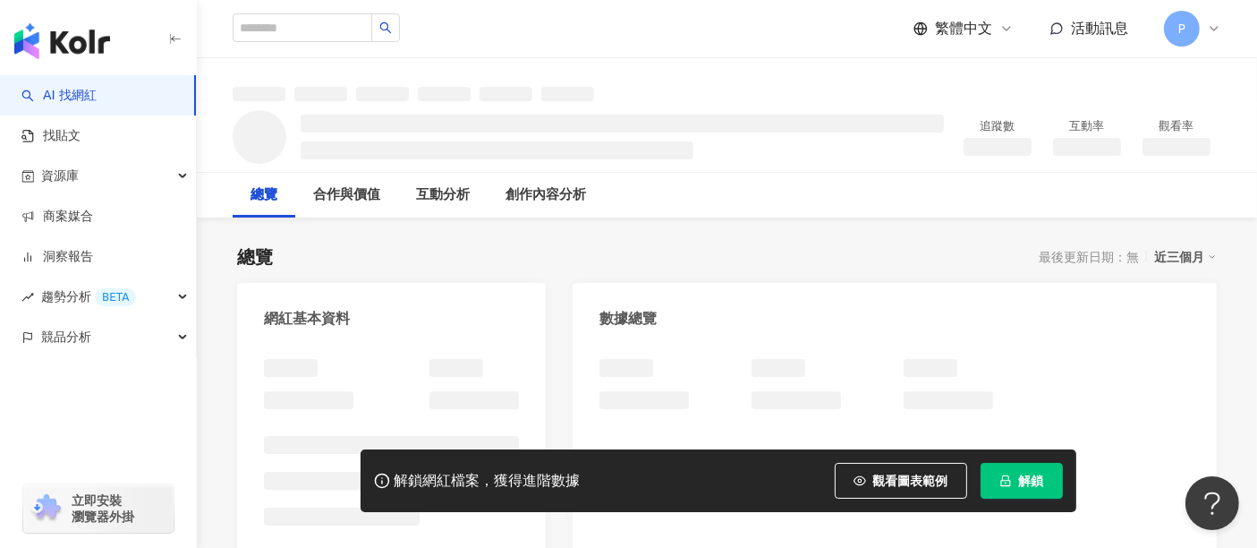
scroll to position [199, 0]
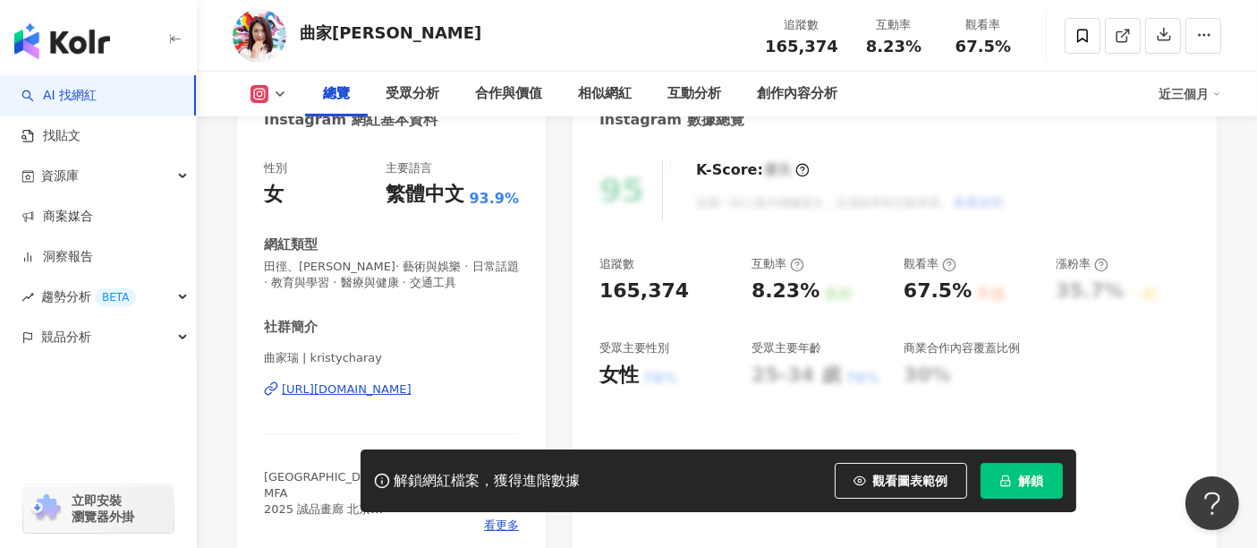
click at [362, 394] on div "https://www.instagram.com/kristycharay/" at bounding box center [347, 389] width 130 height 16
